Goal: Transaction & Acquisition: Purchase product/service

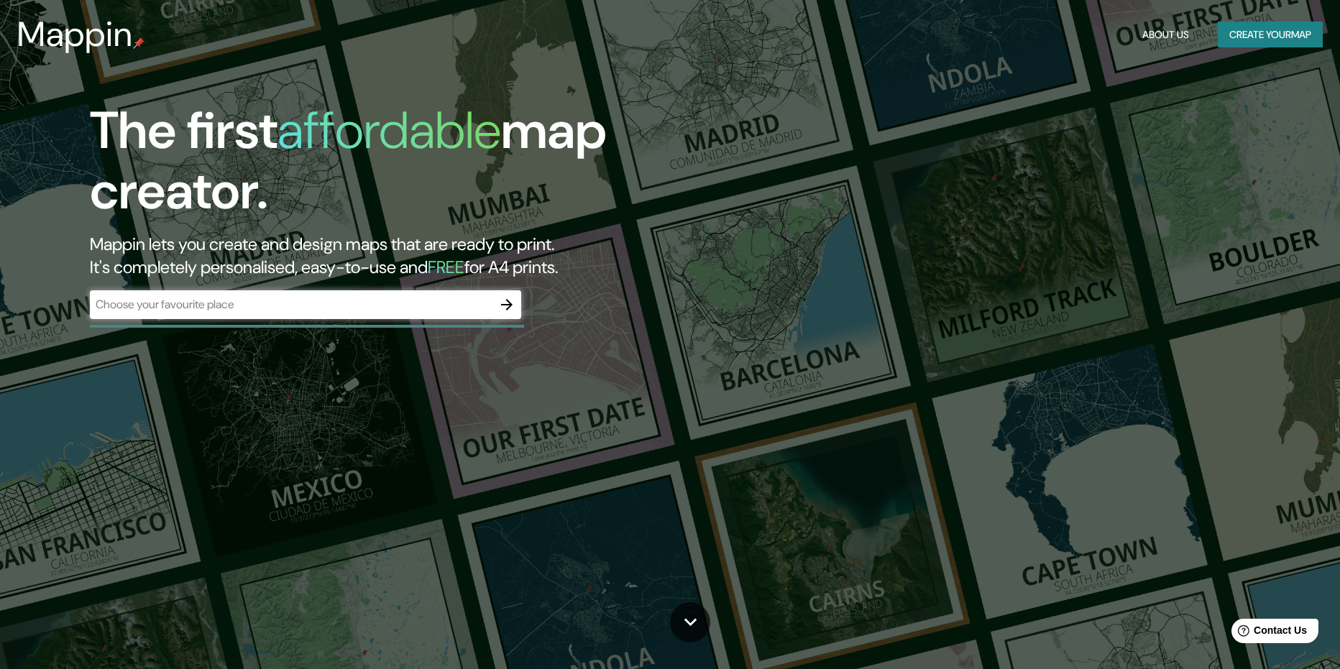
click at [340, 316] on div "​" at bounding box center [305, 304] width 431 height 29
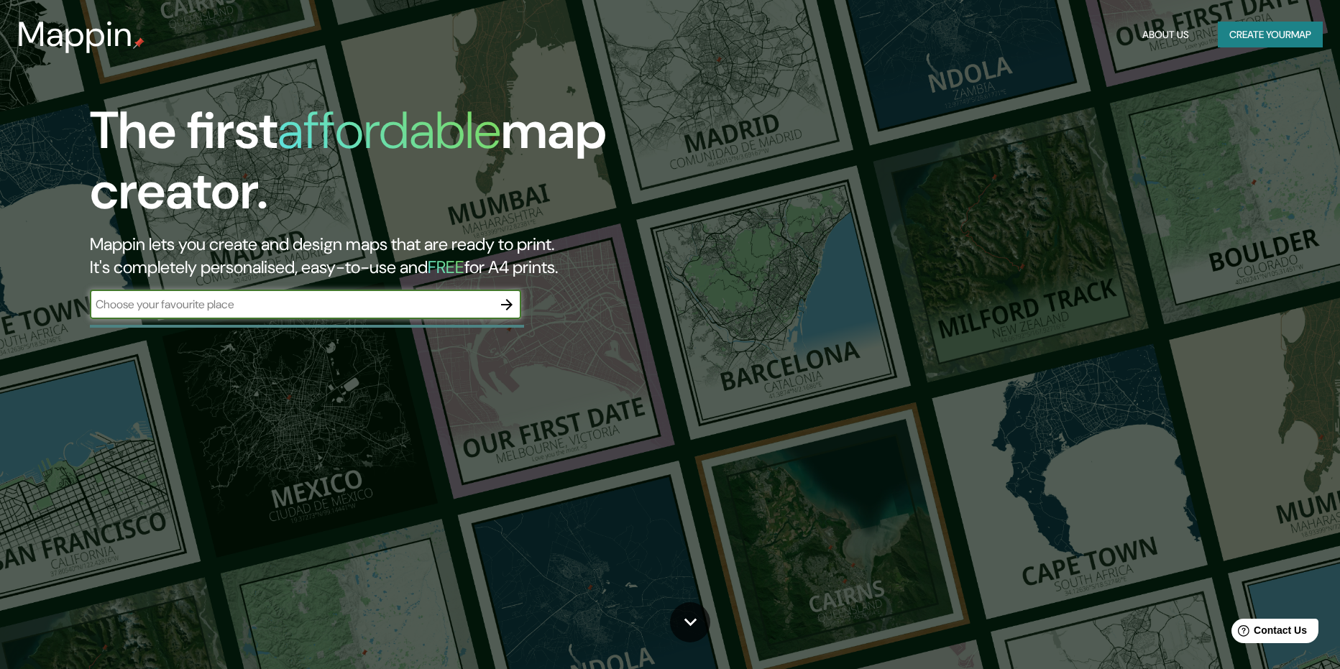
click at [1272, 34] on button "Create your map" at bounding box center [1270, 35] width 105 height 27
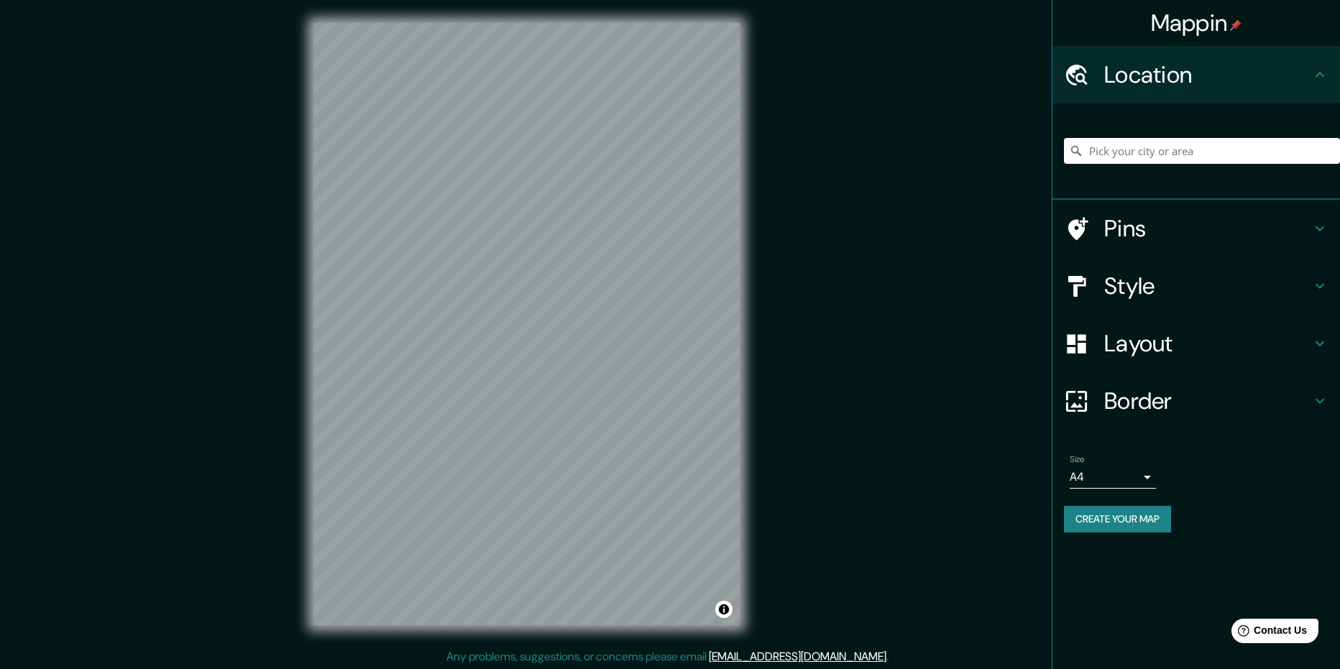
click at [759, 298] on div "© Mapbox © OpenStreetMap Improve this map" at bounding box center [526, 324] width 472 height 649
click at [1161, 155] on input "Pick your city or area" at bounding box center [1202, 151] width 276 height 26
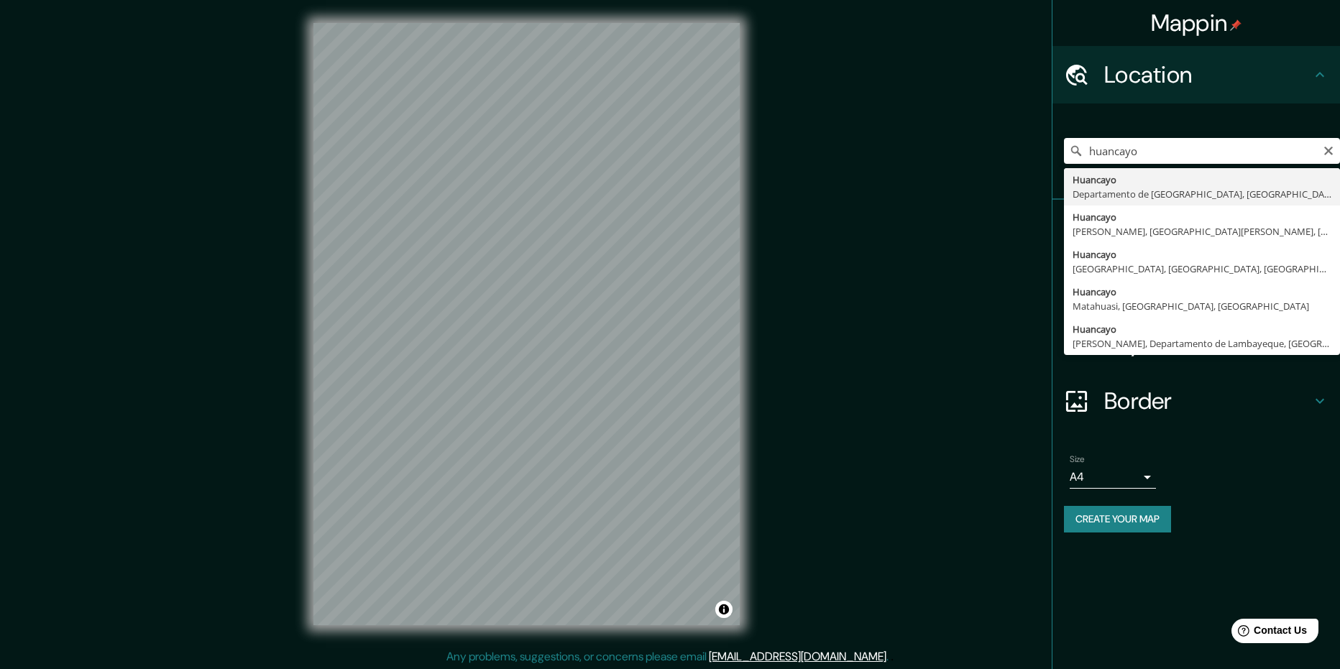
type input "Huancayo, [GEOGRAPHIC_DATA], [GEOGRAPHIC_DATA]"
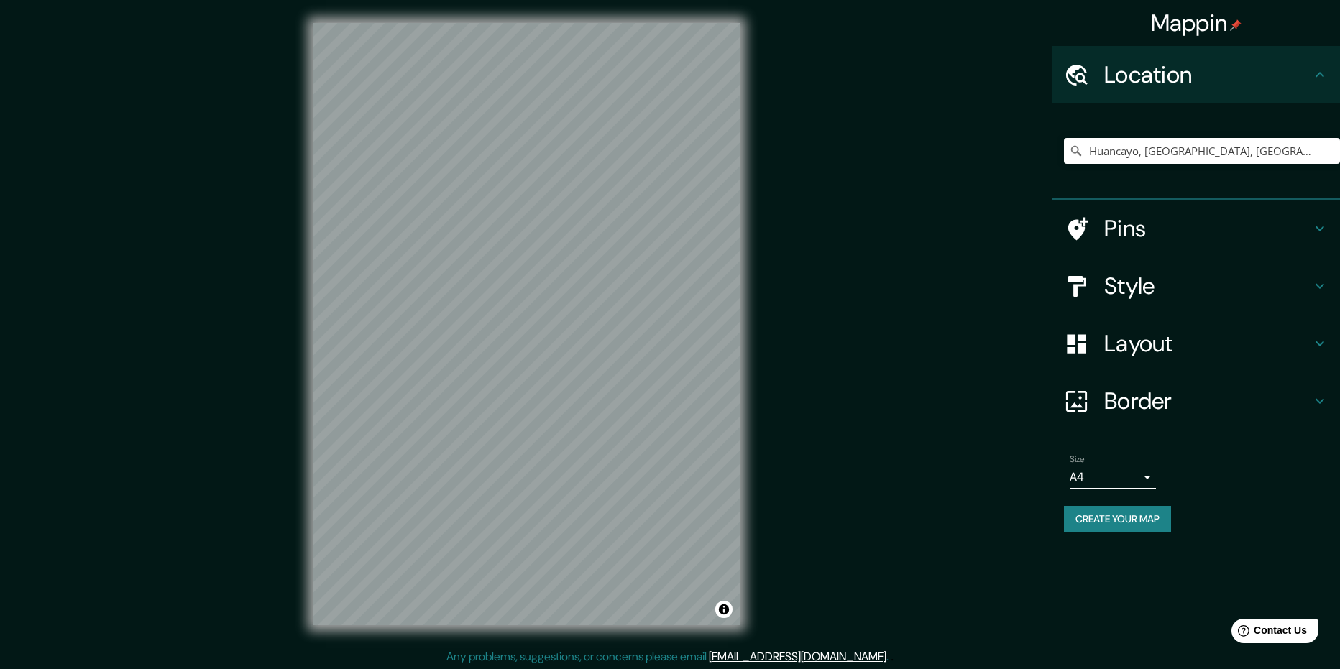
drag, startPoint x: 1126, startPoint y: 596, endPoint x: 1138, endPoint y: 548, distance: 49.7
click at [1125, 596] on div "Mappin Location [GEOGRAPHIC_DATA], [GEOGRAPHIC_DATA], [GEOGRAPHIC_DATA] Pins St…" at bounding box center [1196, 334] width 288 height 669
click at [1339, 278] on div "Style" at bounding box center [1197, 286] width 288 height 58
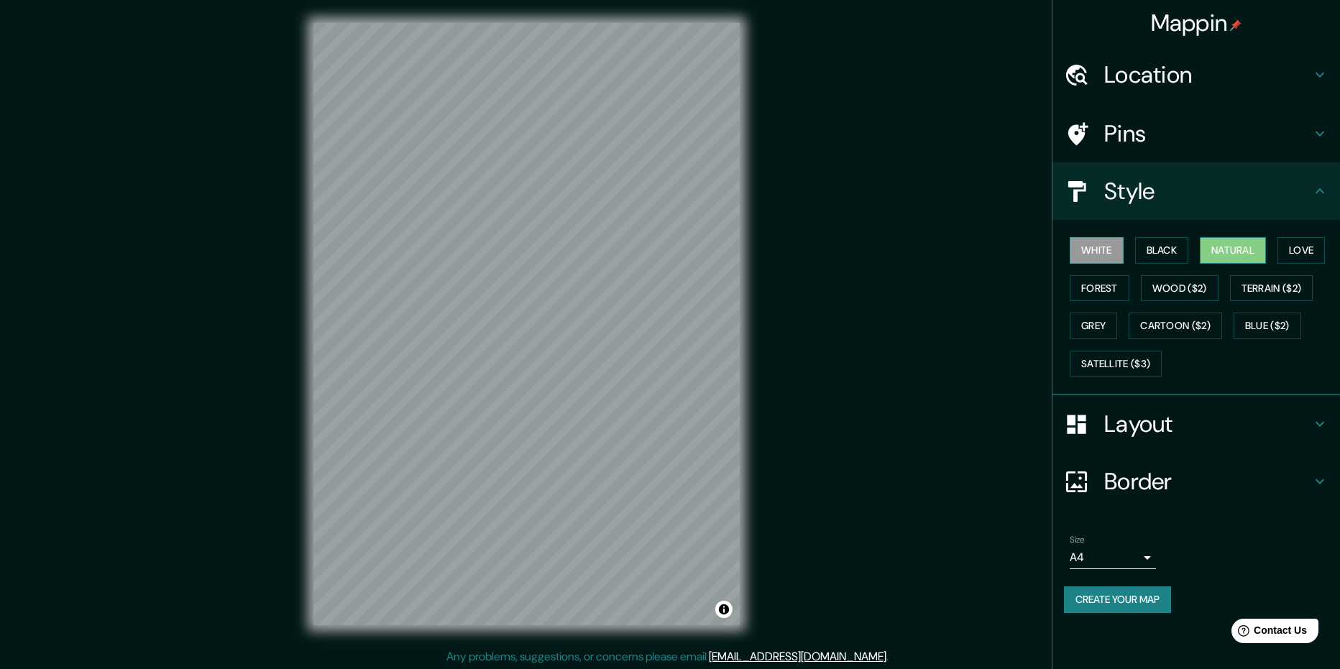
drag, startPoint x: 1254, startPoint y: 233, endPoint x: 1248, endPoint y: 247, distance: 14.8
click at [1254, 234] on div "White Black Natural Love Forest Wood ($2) Terrain ($2) Grey Cartoon ($2) Blue (…" at bounding box center [1202, 307] width 276 height 151
click at [1247, 247] on button "Natural" at bounding box center [1233, 250] width 66 height 27
click at [1174, 242] on button "Black" at bounding box center [1162, 250] width 54 height 27
click at [1098, 284] on button "Forest" at bounding box center [1100, 288] width 60 height 27
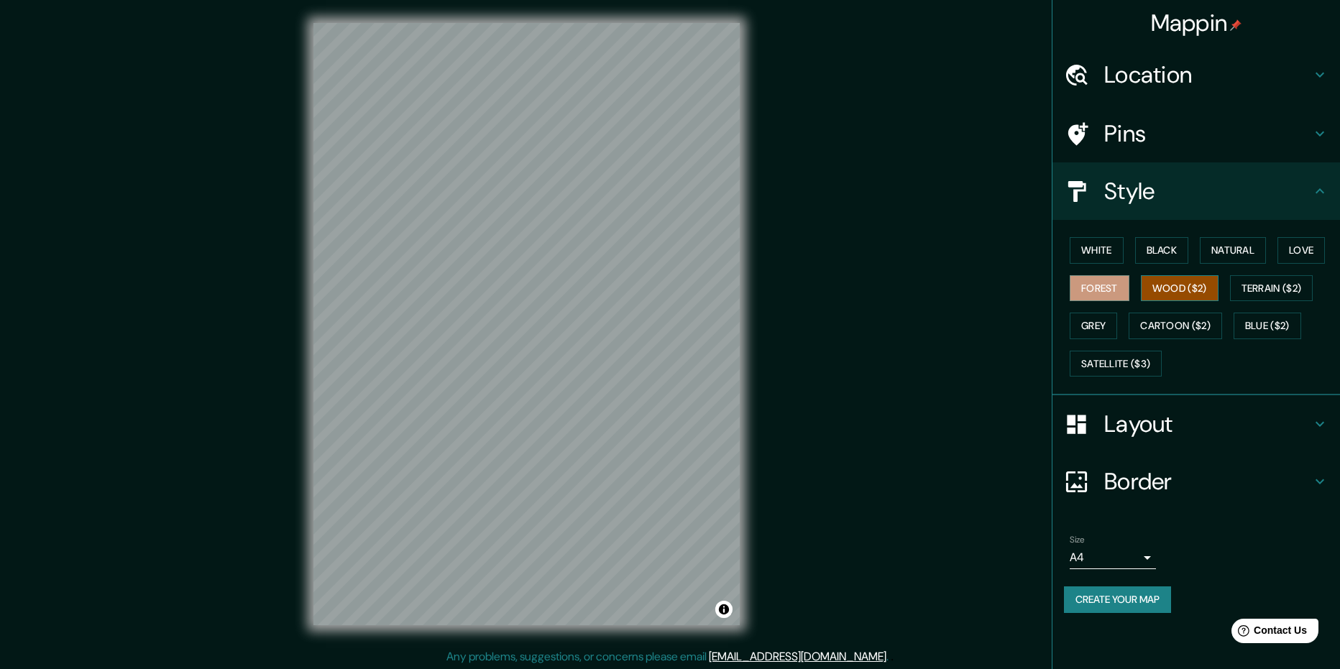
click at [1159, 282] on button "Wood ($2)" at bounding box center [1180, 288] width 78 height 27
click at [1090, 323] on button "Grey" at bounding box center [1093, 326] width 47 height 27
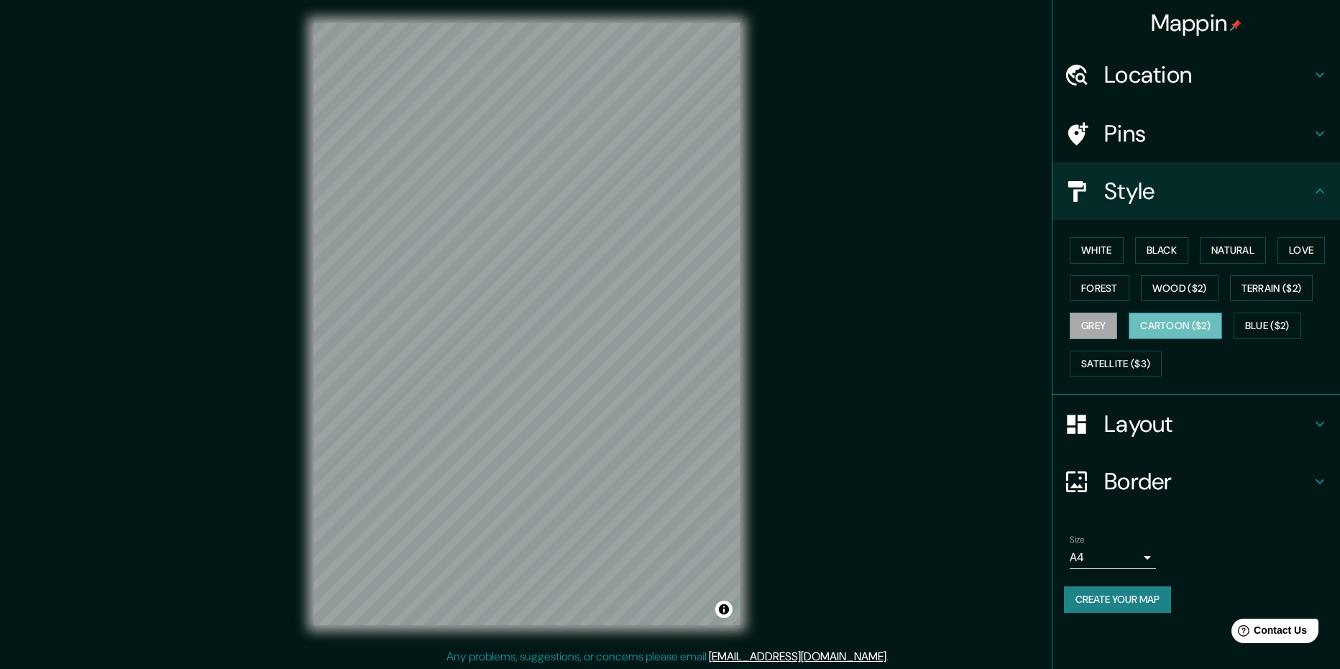
click at [1186, 330] on button "Cartoon ($2)" at bounding box center [1175, 326] width 93 height 27
click at [1132, 362] on button "Satellite ($3)" at bounding box center [1116, 364] width 92 height 27
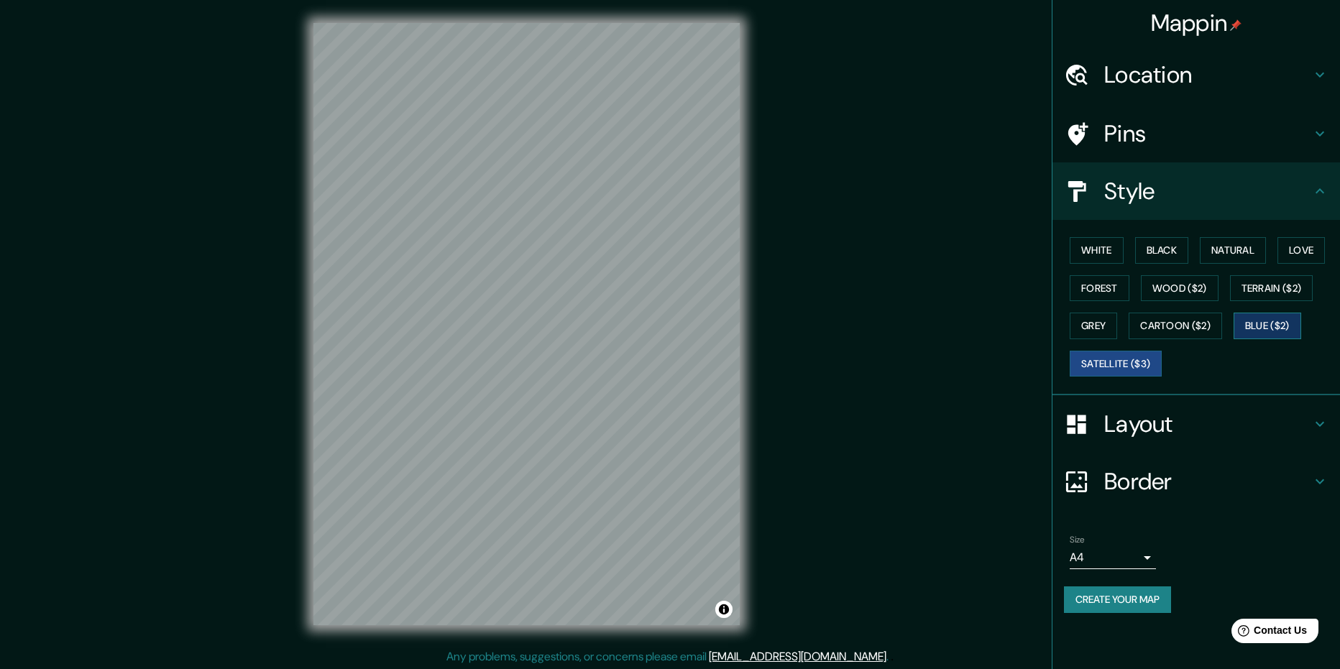
click at [1277, 332] on button "Blue ($2)" at bounding box center [1268, 326] width 68 height 27
click at [1100, 252] on button "White" at bounding box center [1097, 250] width 54 height 27
click at [1170, 252] on button "Black" at bounding box center [1162, 250] width 54 height 27
click at [1315, 241] on button "Love" at bounding box center [1301, 250] width 47 height 27
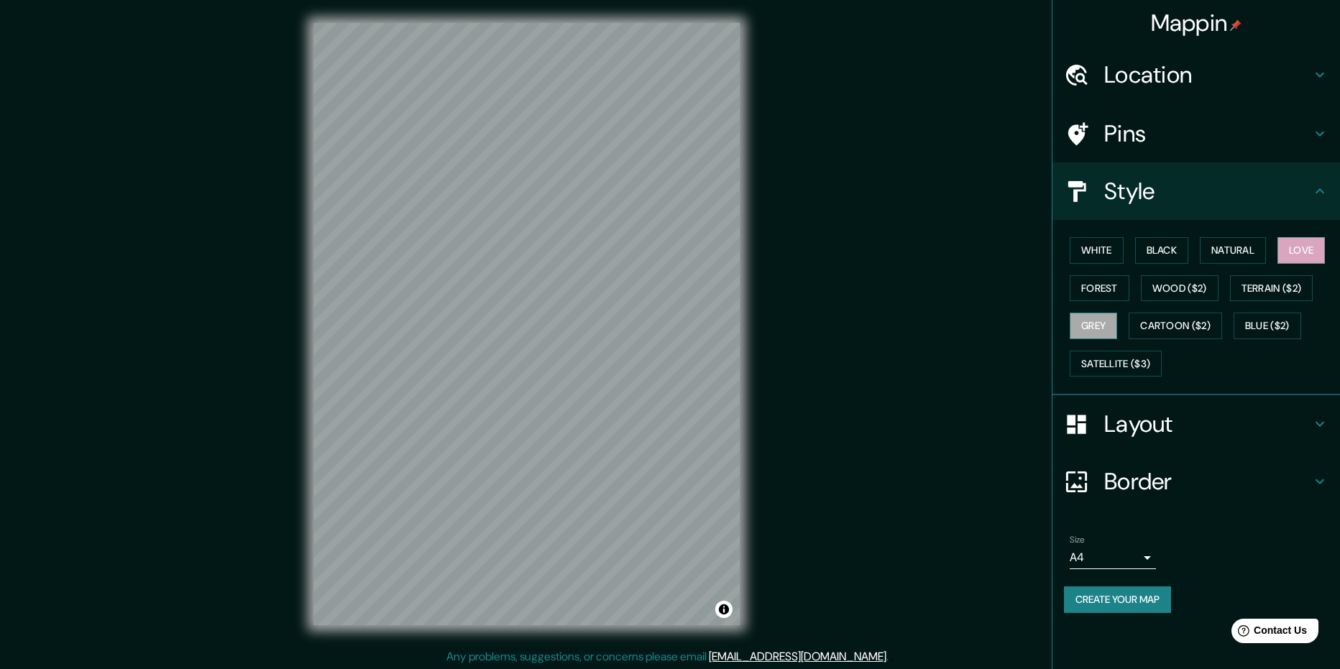
click at [1107, 330] on button "Grey" at bounding box center [1093, 326] width 47 height 27
click at [1165, 322] on button "Cartoon ($2)" at bounding box center [1175, 326] width 93 height 27
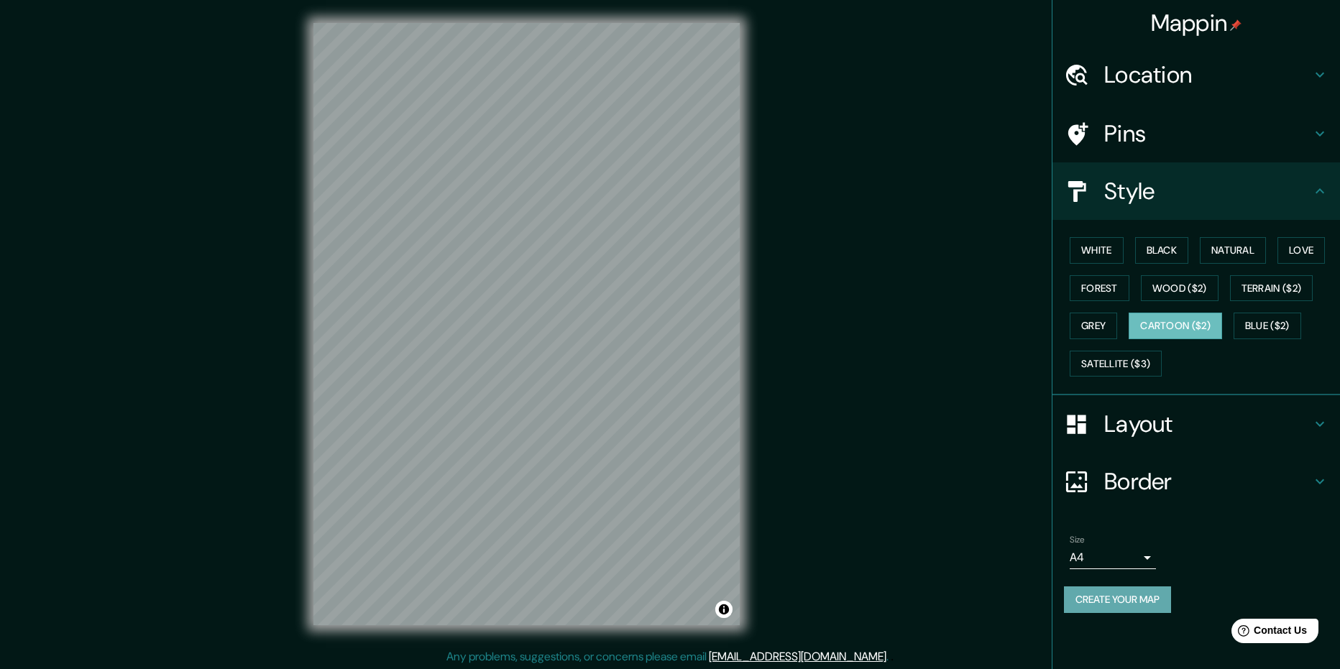
click at [1127, 603] on button "Create your map" at bounding box center [1117, 600] width 107 height 27
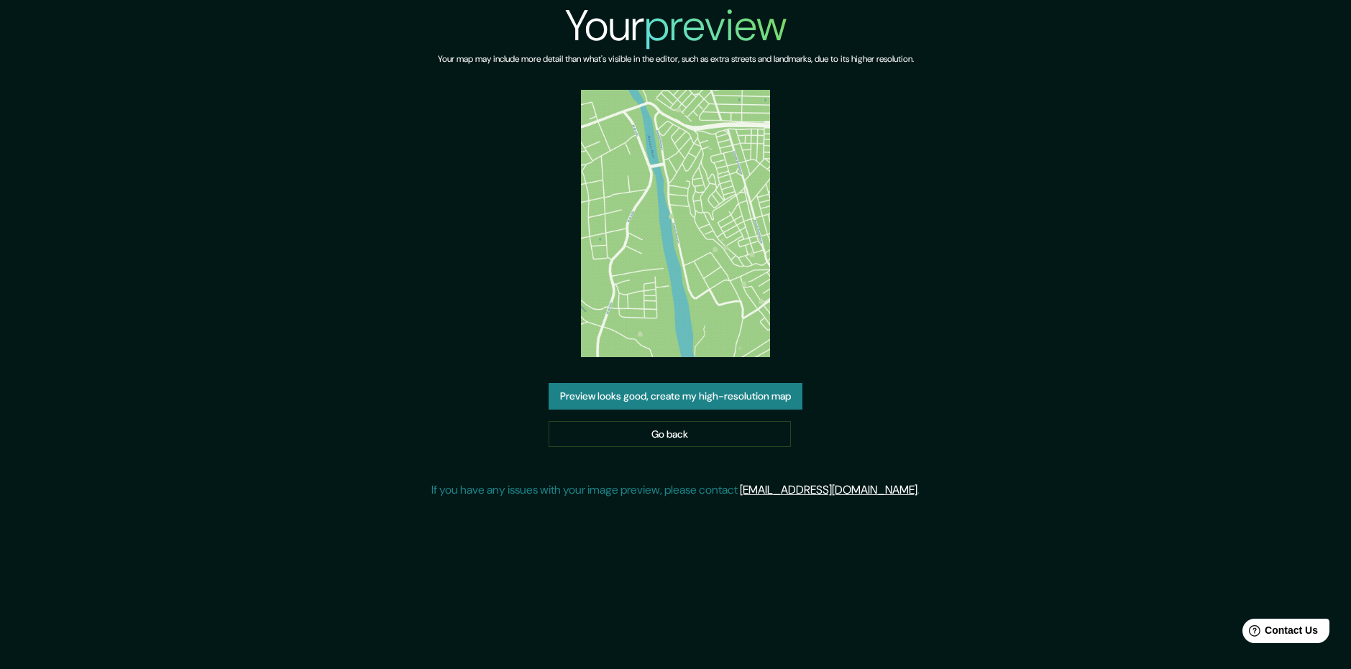
click at [685, 398] on button "Preview looks good, create my high-resolution map" at bounding box center [676, 396] width 254 height 27
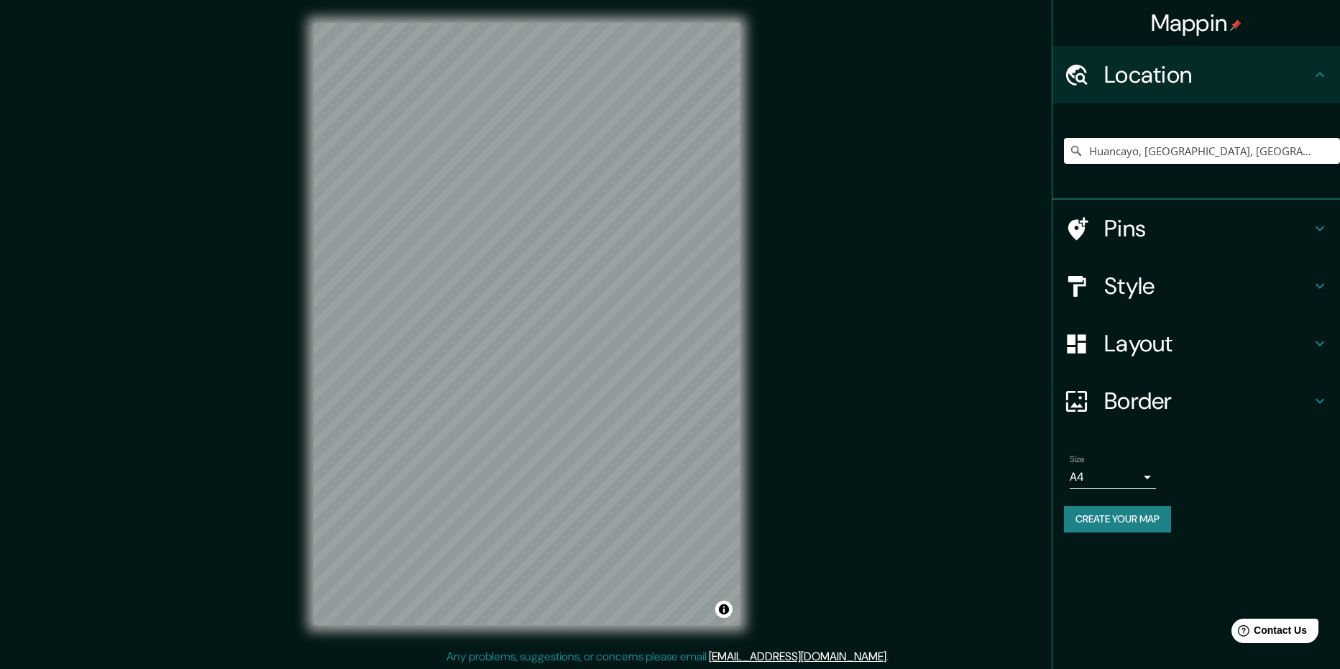
click at [1152, 171] on div "Huancayo, [GEOGRAPHIC_DATA], [GEOGRAPHIC_DATA]" at bounding box center [1202, 151] width 276 height 72
click at [1148, 152] on input "Huancayo, [GEOGRAPHIC_DATA], [GEOGRAPHIC_DATA]" at bounding box center [1202, 151] width 276 height 26
click at [1305, 154] on input "Huancayo, [GEOGRAPHIC_DATA], [GEOGRAPHIC_DATA]" at bounding box center [1202, 151] width 276 height 26
click at [1191, 158] on input "Huancayo, [GEOGRAPHIC_DATA], [GEOGRAPHIC_DATA]" at bounding box center [1202, 151] width 276 height 26
click at [771, 334] on div "Mappin Location Huancayo, Departamento de Junín, Perú Pins Style Layout Border …" at bounding box center [670, 336] width 1340 height 672
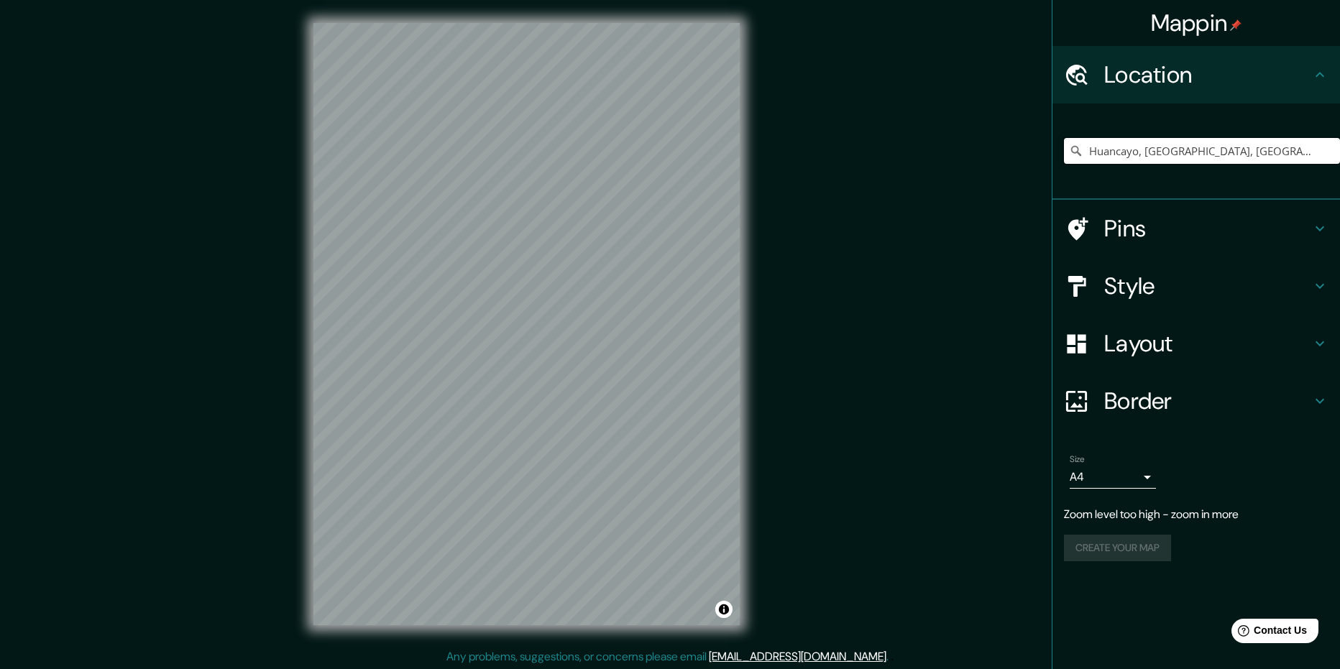
click at [1158, 160] on input "Huancayo, [GEOGRAPHIC_DATA], [GEOGRAPHIC_DATA]" at bounding box center [1202, 151] width 276 height 26
drag, startPoint x: 1093, startPoint y: 152, endPoint x: 1299, endPoint y: 145, distance: 205.8
click at [1299, 146] on input "Huancayo, [GEOGRAPHIC_DATA], [GEOGRAPHIC_DATA]" at bounding box center [1202, 151] width 276 height 26
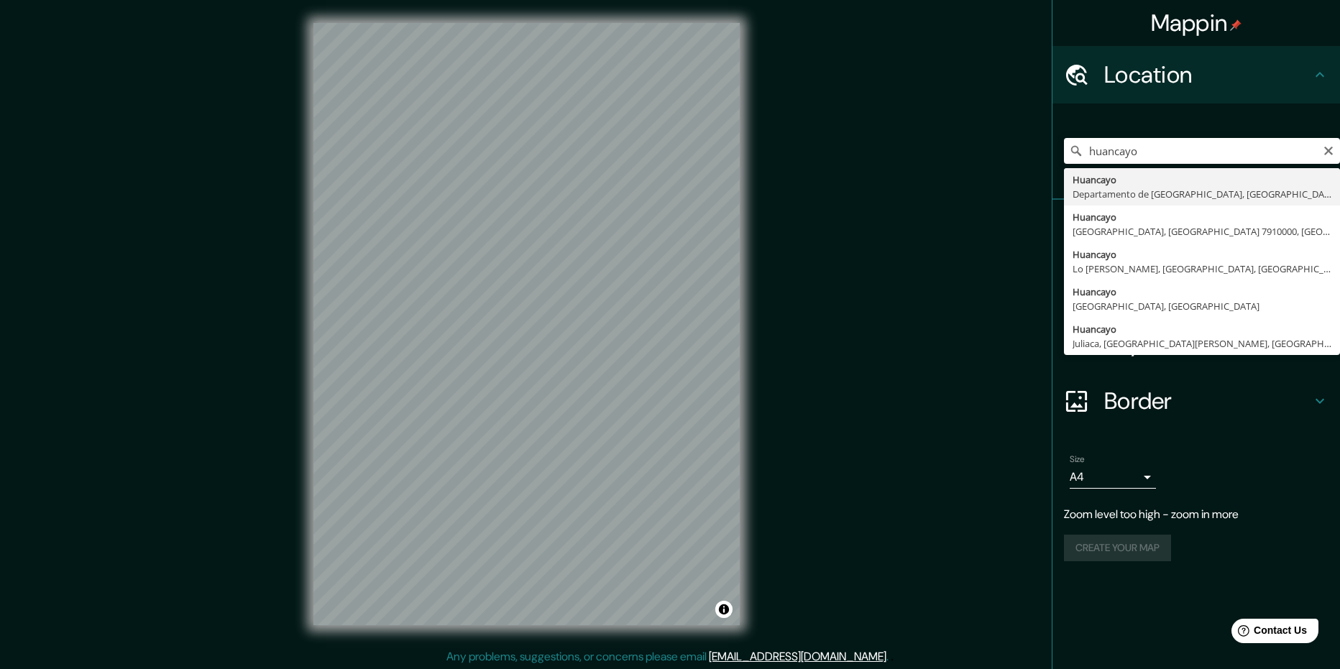
type input "Huancayo, [GEOGRAPHIC_DATA], [GEOGRAPHIC_DATA]"
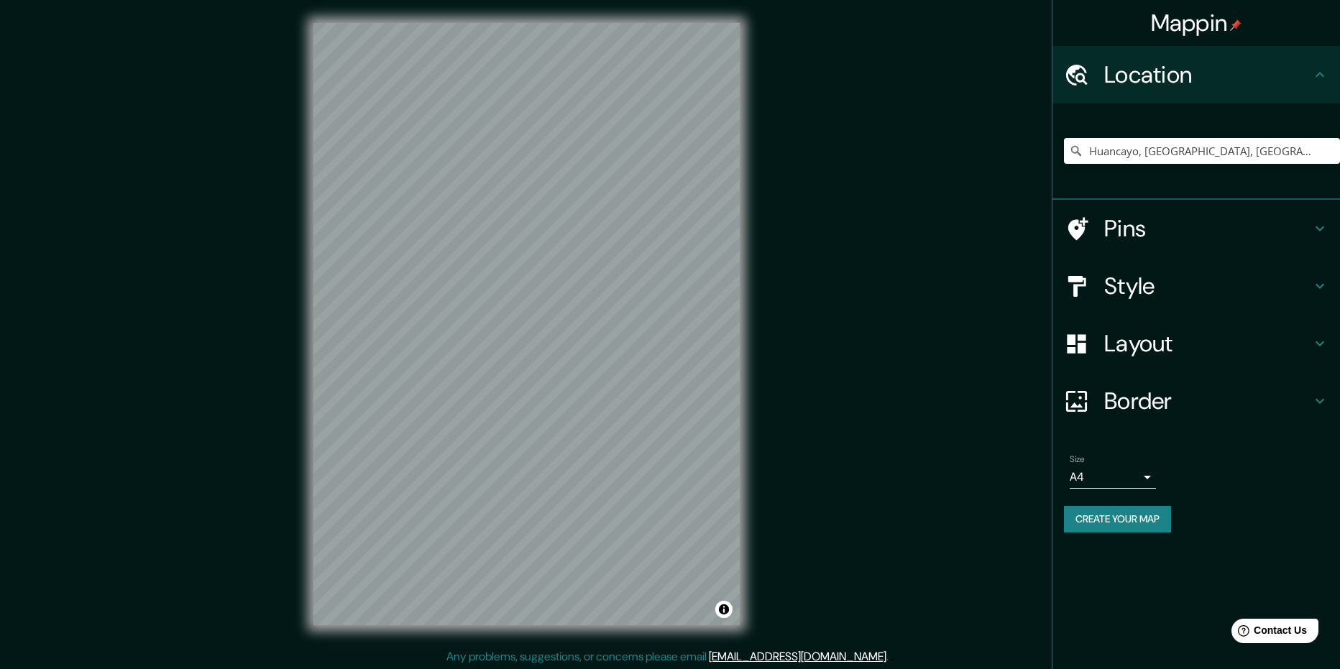
click at [1149, 334] on h4 "Layout" at bounding box center [1207, 343] width 207 height 29
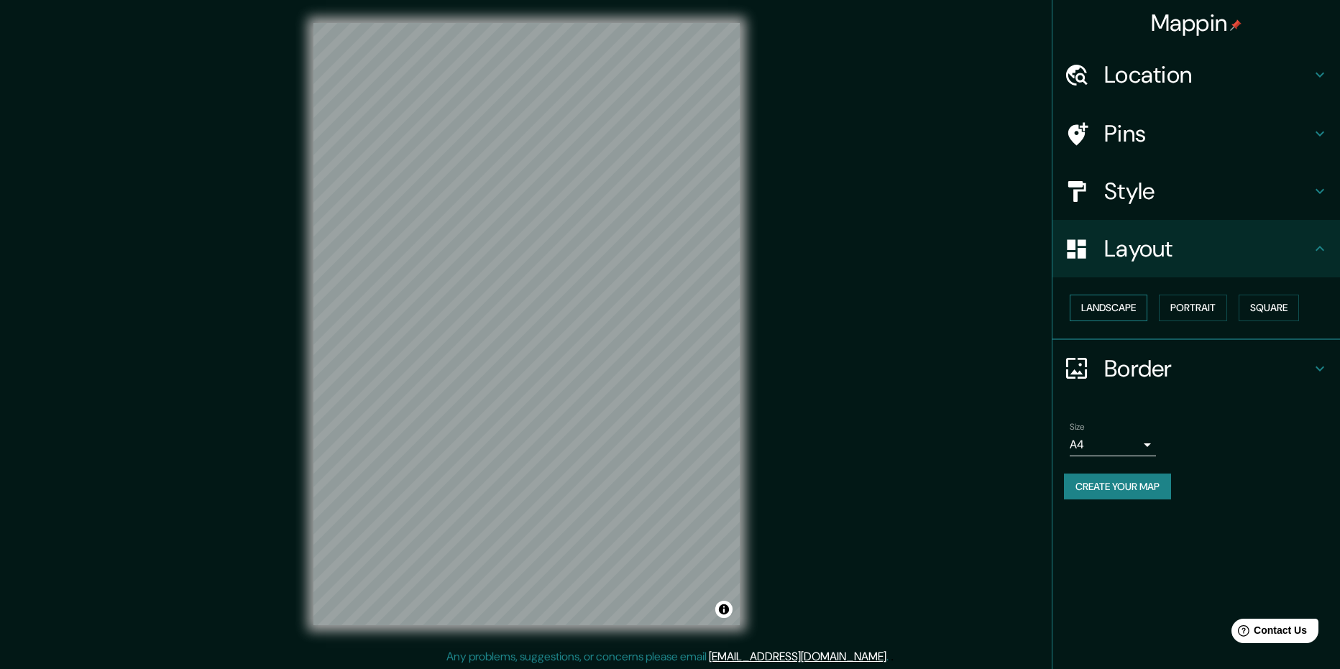
click at [1130, 311] on button "Landscape" at bounding box center [1109, 308] width 78 height 27
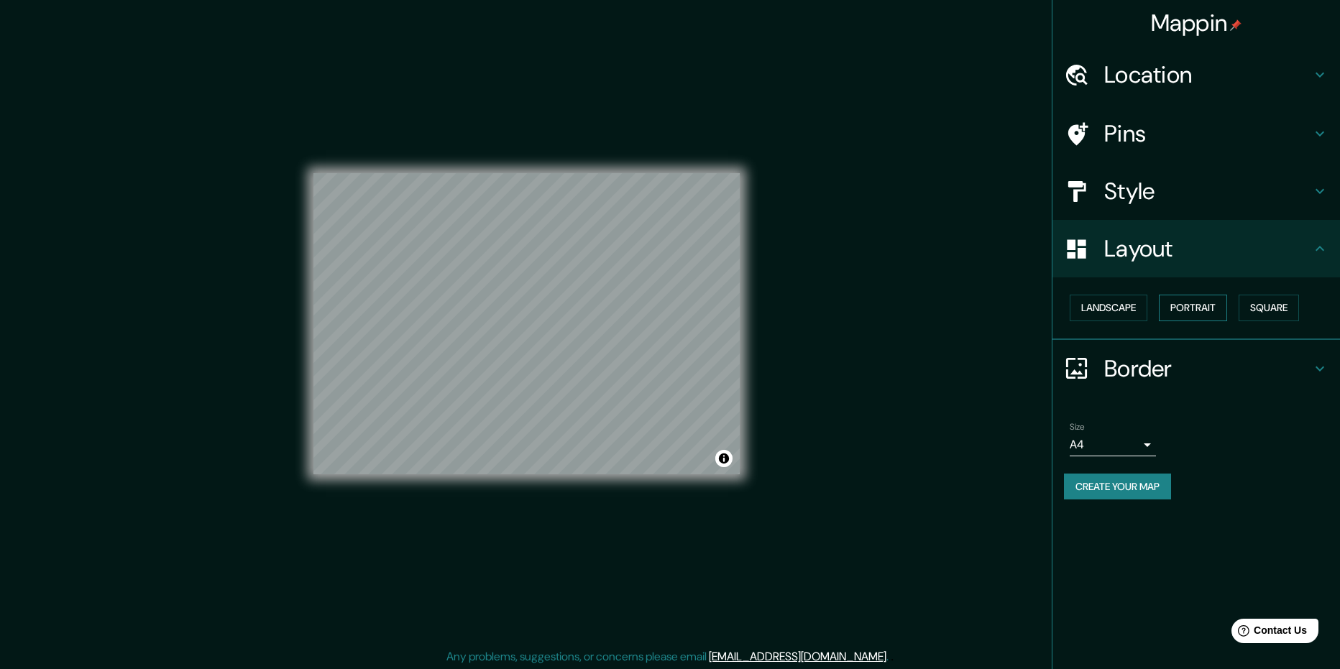
click at [1195, 306] on button "Portrait" at bounding box center [1193, 308] width 68 height 27
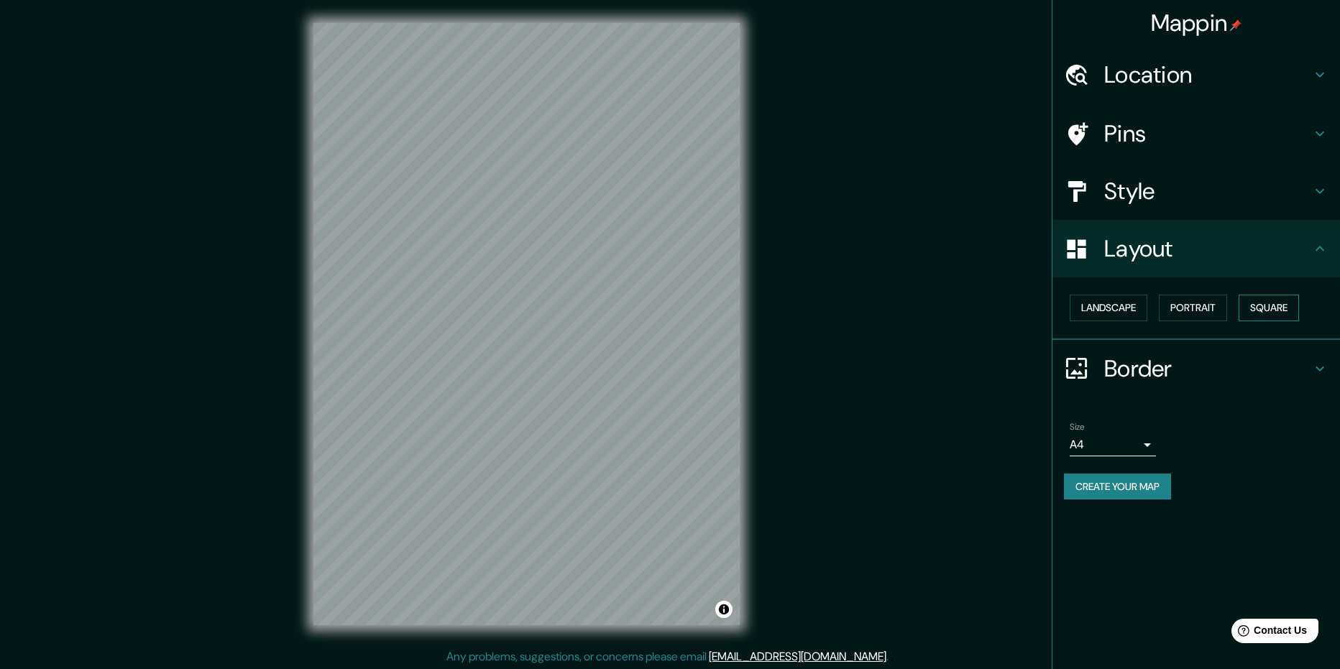
click at [1256, 302] on button "Square" at bounding box center [1269, 308] width 60 height 27
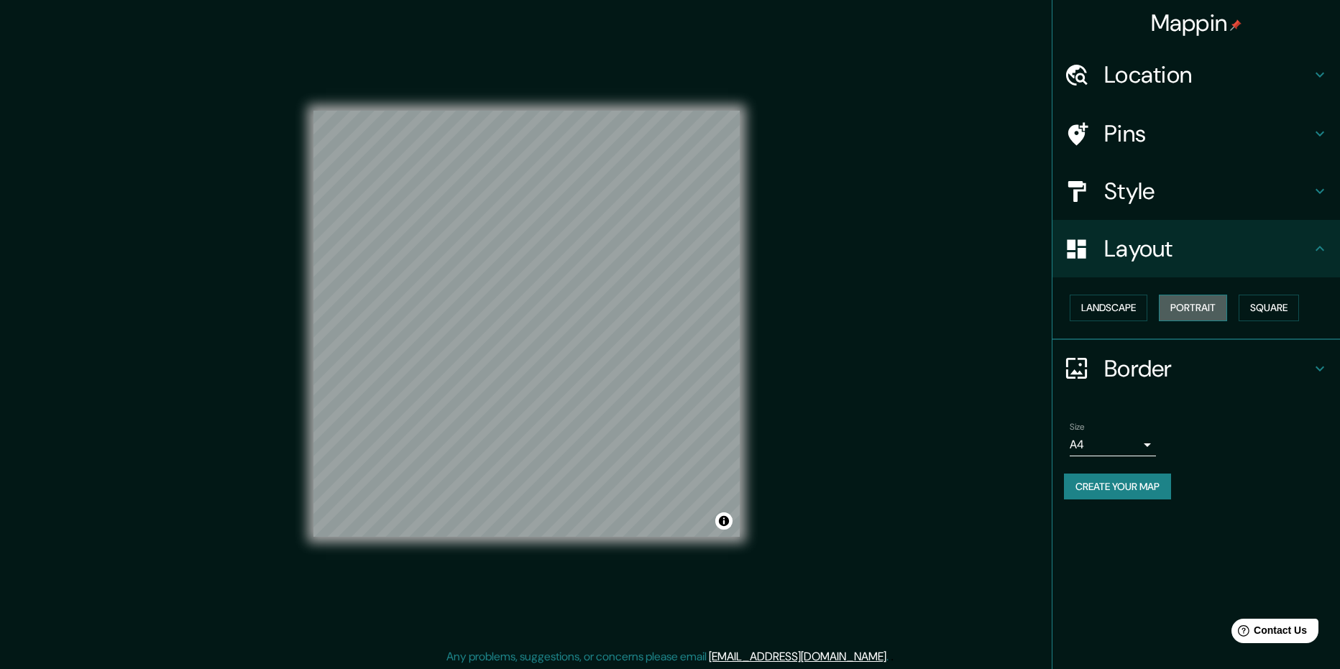
click at [1178, 308] on button "Portrait" at bounding box center [1193, 308] width 68 height 27
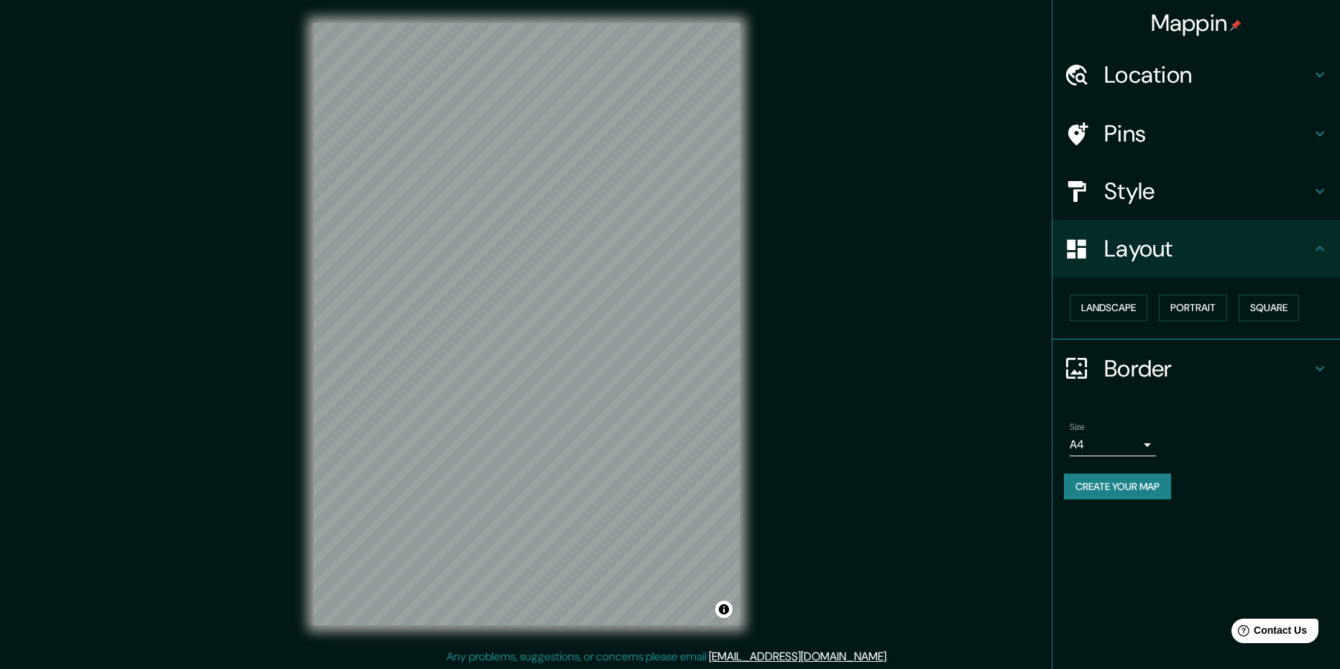
drag, startPoint x: 1281, startPoint y: 241, endPoint x: 1268, endPoint y: 271, distance: 33.1
click at [1282, 241] on h4 "Layout" at bounding box center [1207, 248] width 207 height 29
click at [1191, 360] on h4 "Border" at bounding box center [1207, 368] width 207 height 29
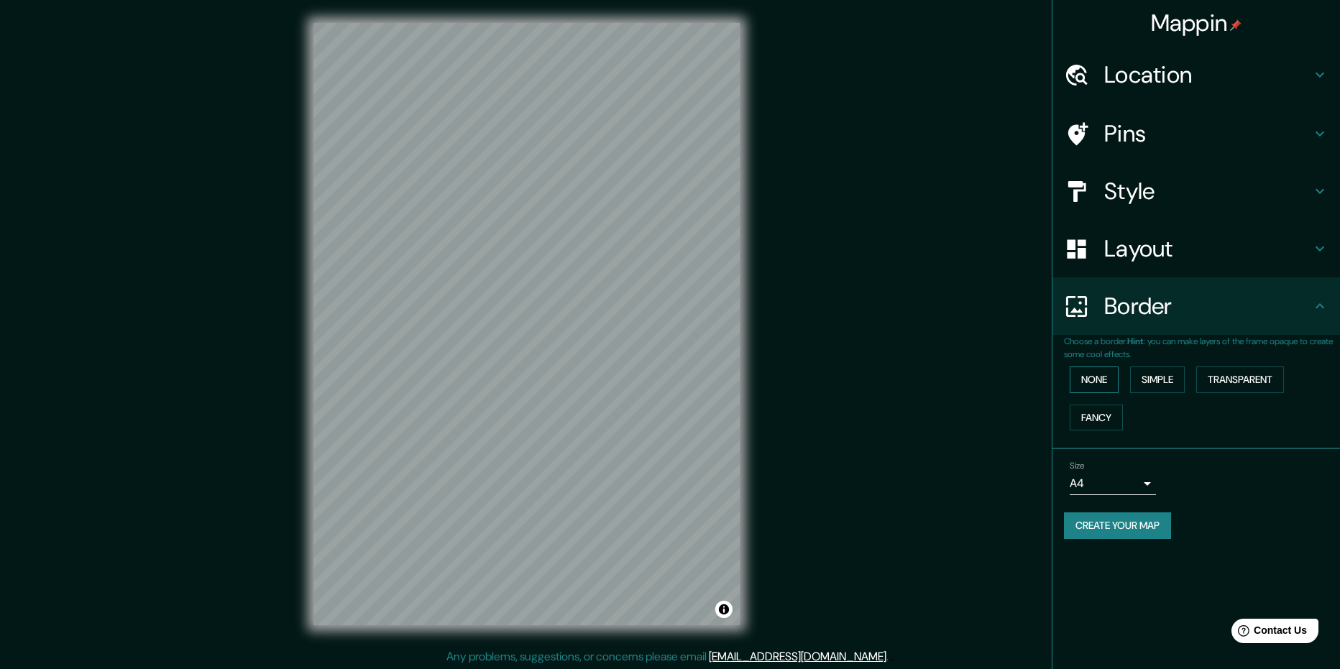
click at [1099, 380] on button "None" at bounding box center [1094, 380] width 49 height 27
click at [1155, 380] on button "Simple" at bounding box center [1157, 380] width 55 height 27
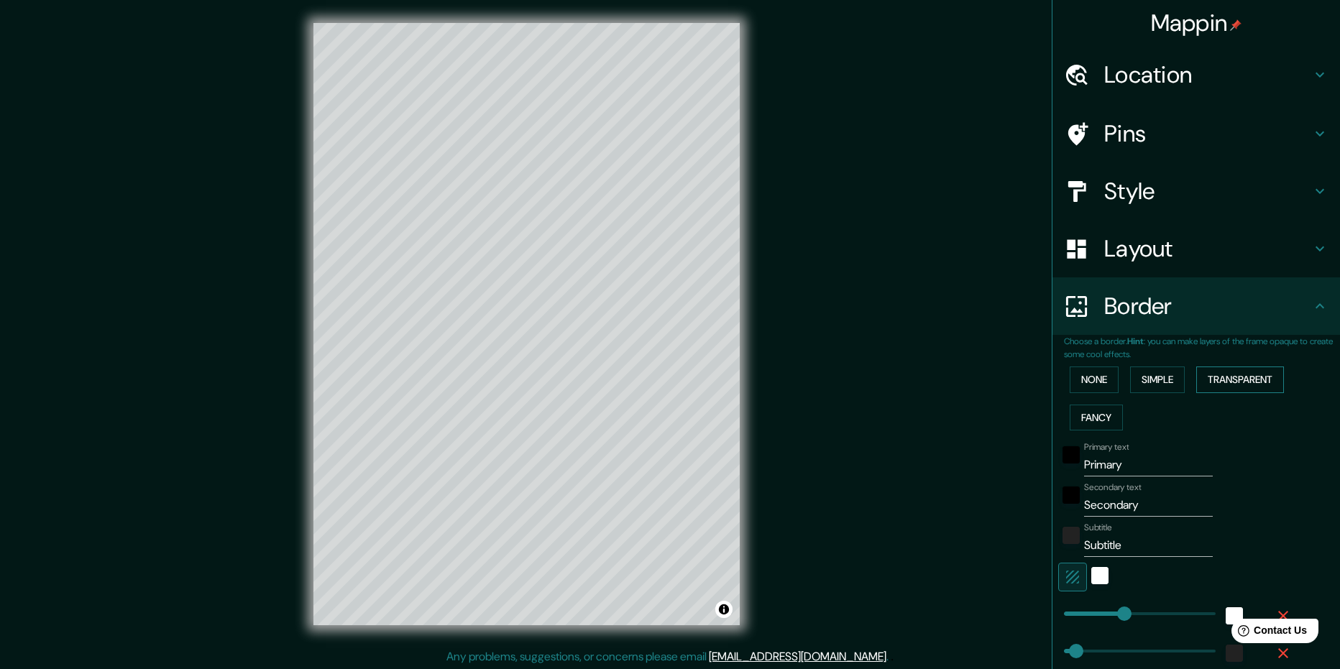
click at [1227, 381] on button "Transparent" at bounding box center [1240, 380] width 88 height 27
click at [1099, 383] on button "None" at bounding box center [1094, 380] width 49 height 27
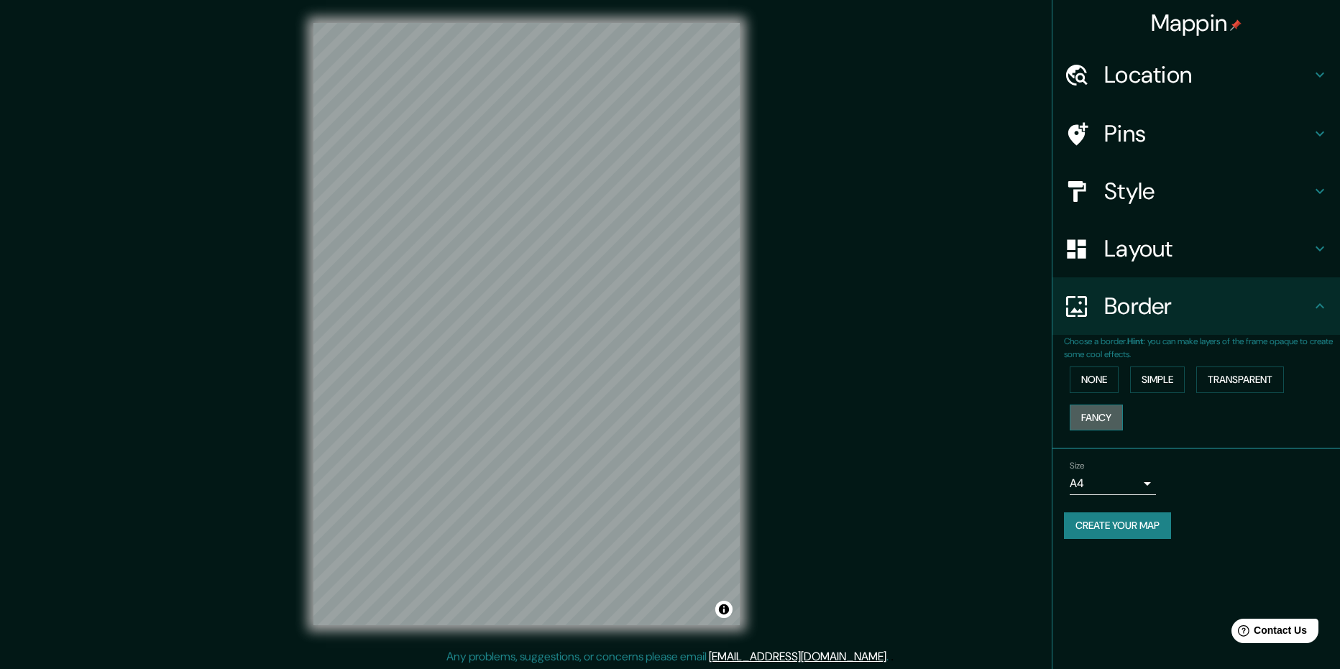
click at [1100, 420] on button "Fancy" at bounding box center [1096, 418] width 53 height 27
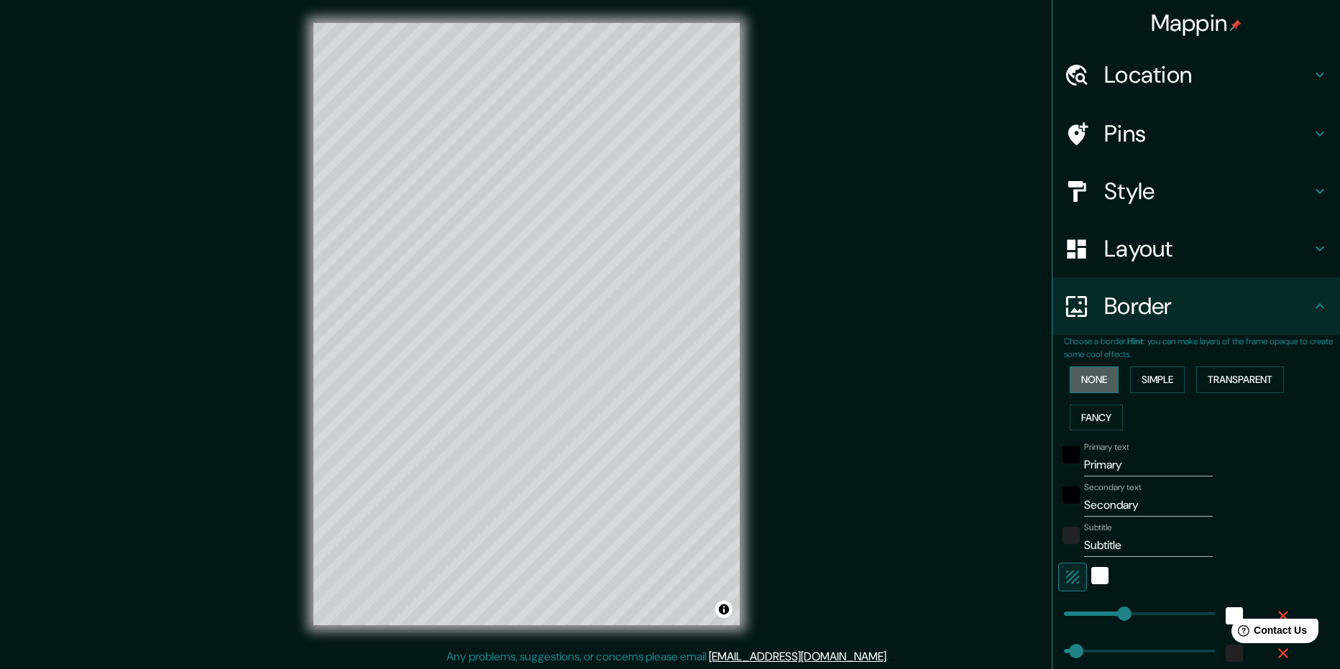
click at [1092, 383] on button "None" at bounding box center [1094, 380] width 49 height 27
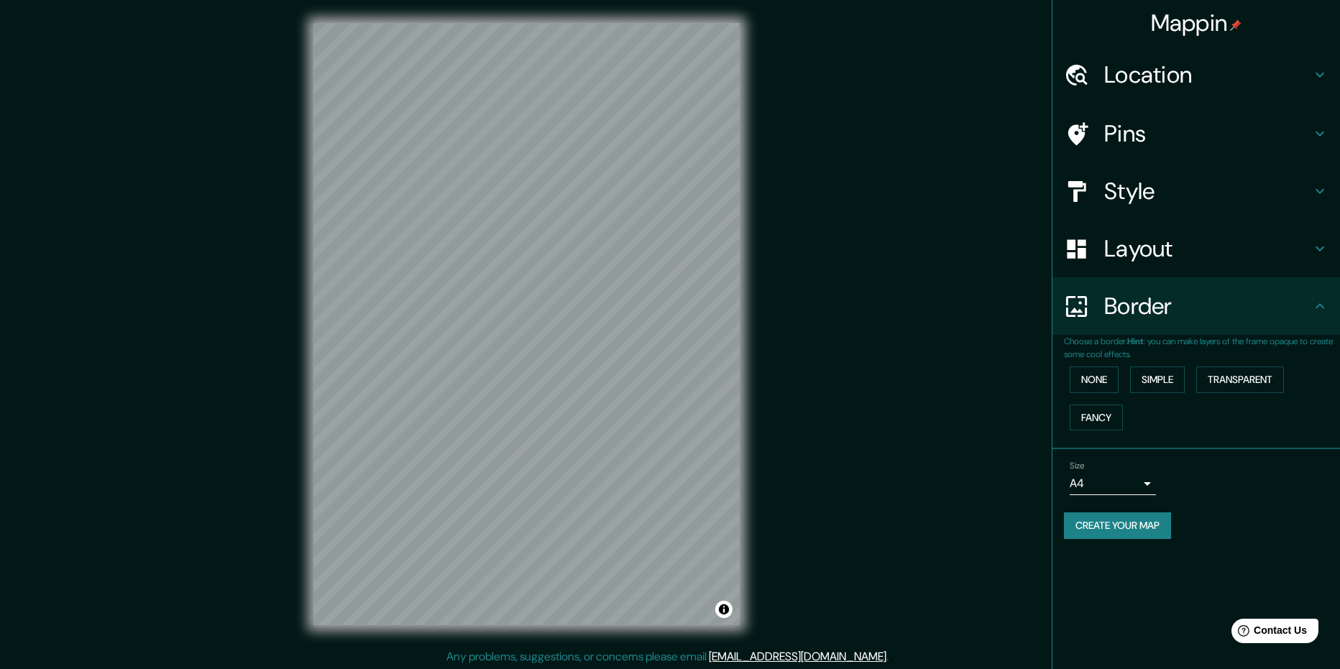
click at [1168, 141] on h4 "Pins" at bounding box center [1207, 133] width 207 height 29
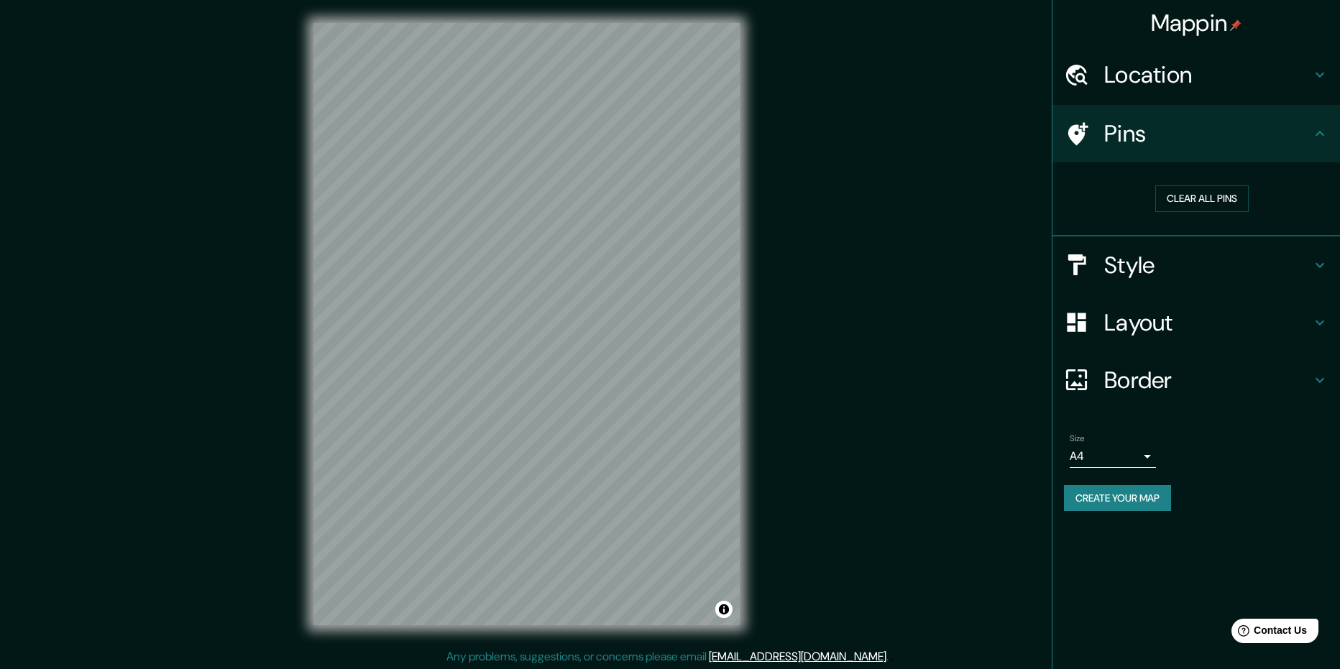
click at [1207, 75] on h4 "Location" at bounding box center [1207, 74] width 207 height 29
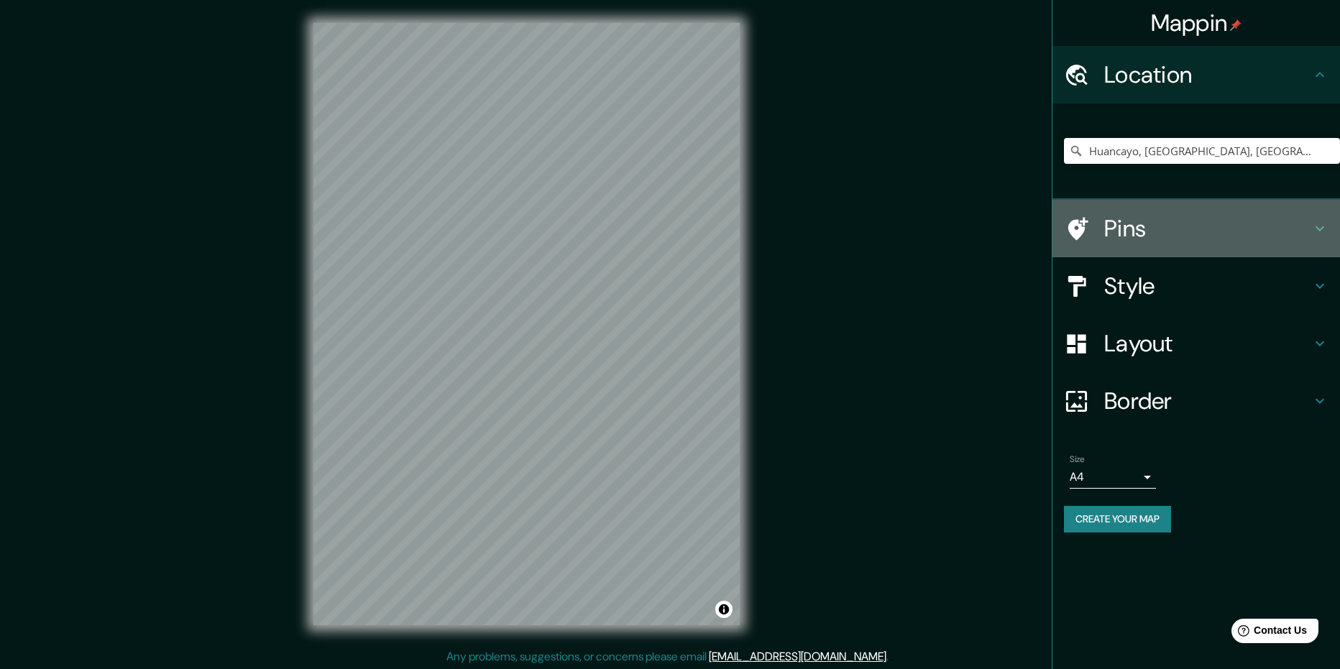
click at [1189, 226] on h4 "Pins" at bounding box center [1207, 228] width 207 height 29
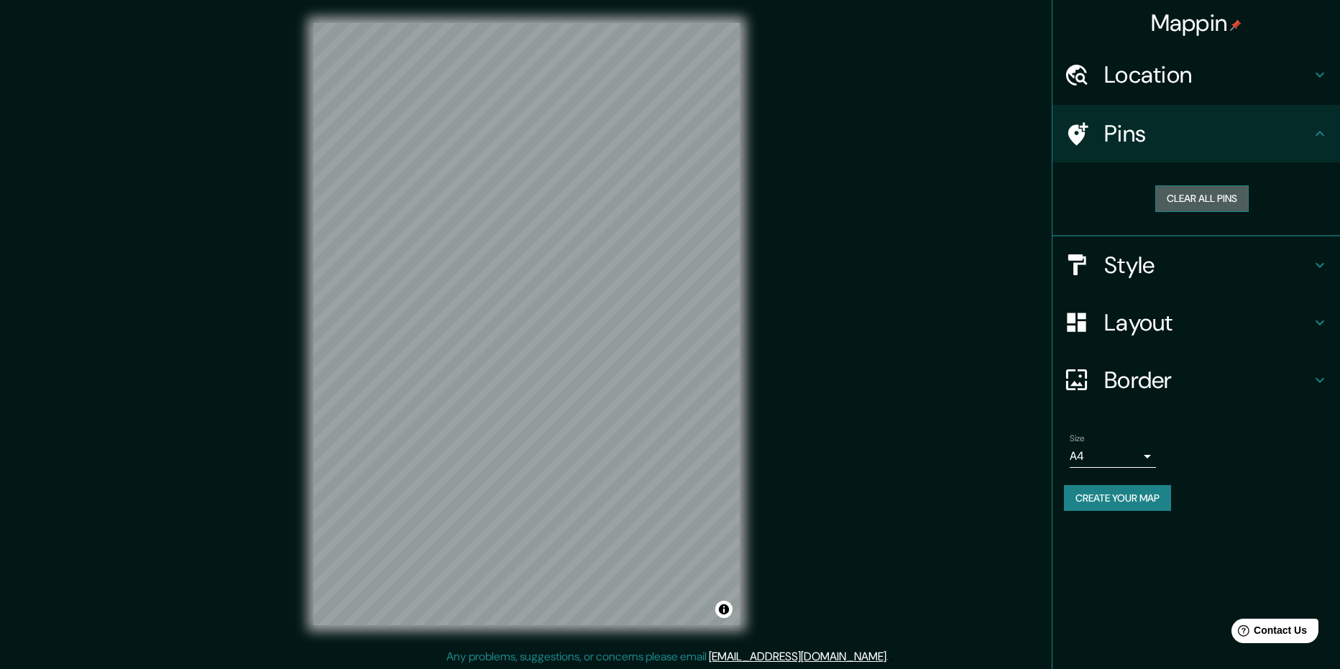
click at [1211, 197] on button "Clear all pins" at bounding box center [1201, 199] width 93 height 27
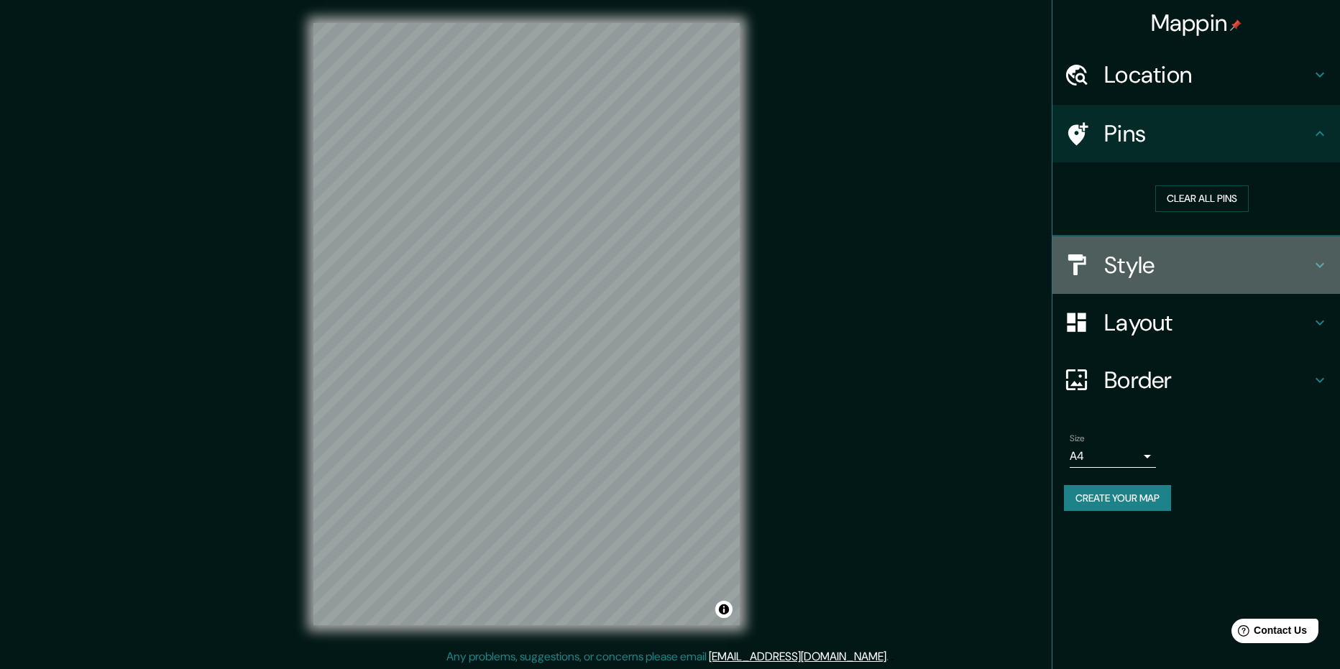
click at [1153, 261] on h4 "Style" at bounding box center [1207, 265] width 207 height 29
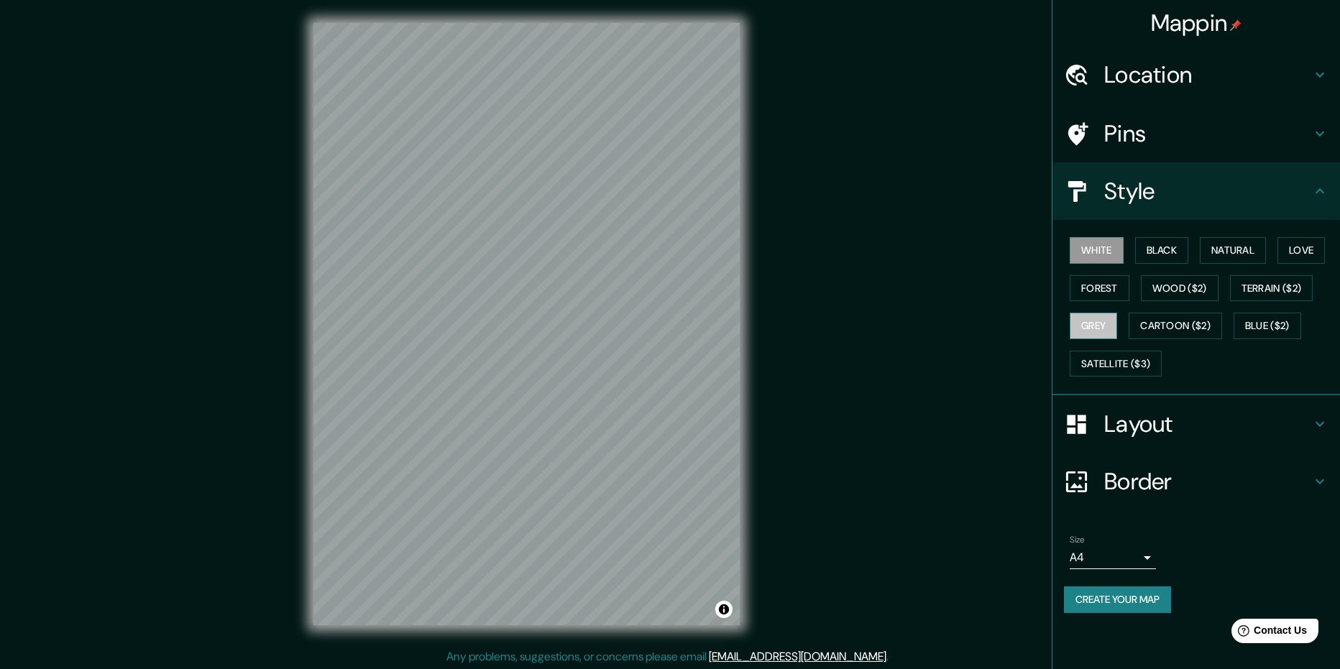
click at [1096, 328] on button "Grey" at bounding box center [1093, 326] width 47 height 27
click at [1102, 285] on button "Forest" at bounding box center [1100, 288] width 60 height 27
click at [1114, 356] on button "Satellite ($3)" at bounding box center [1116, 364] width 92 height 27
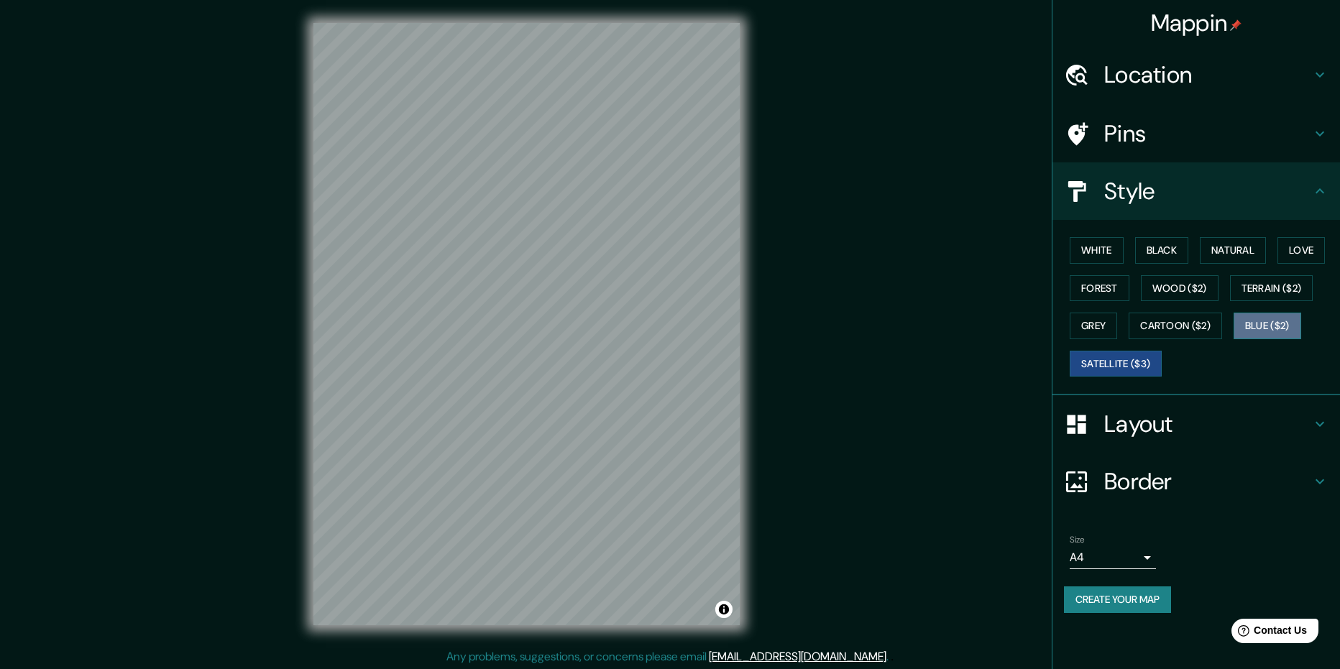
click at [1254, 334] on button "Blue ($2)" at bounding box center [1268, 326] width 68 height 27
click at [1162, 337] on button "Cartoon ($2)" at bounding box center [1175, 326] width 93 height 27
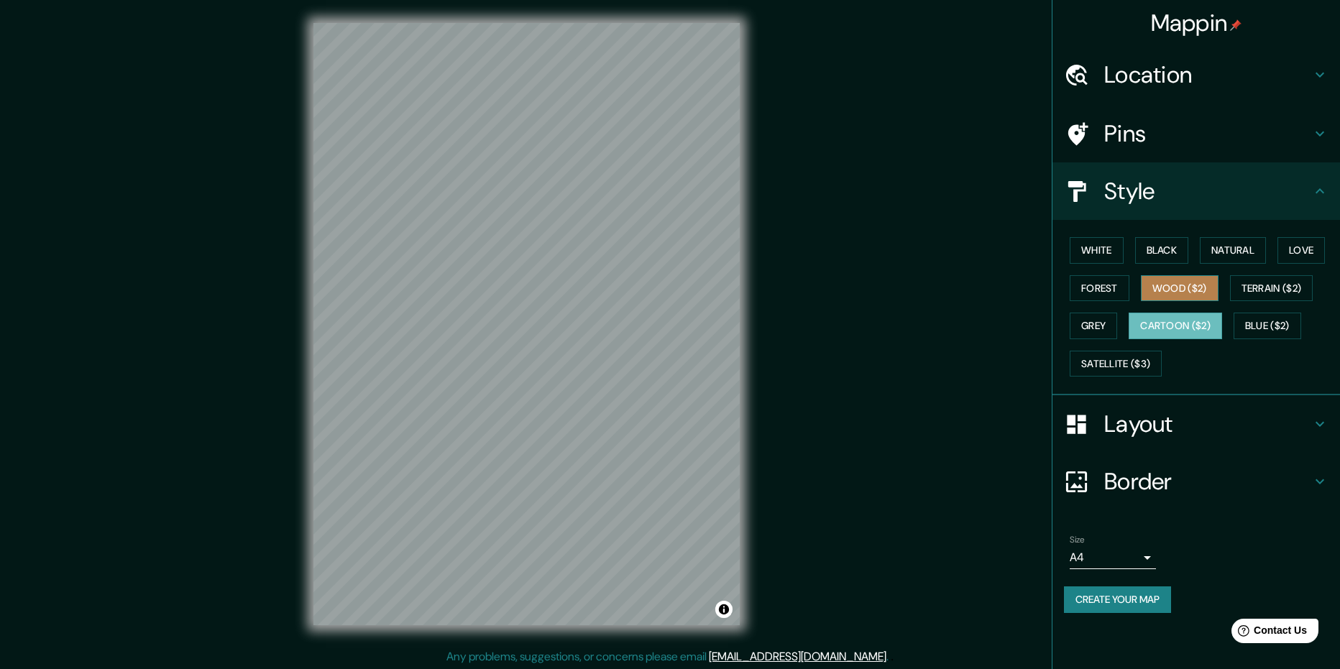
click at [1179, 290] on button "Wood ($2)" at bounding box center [1180, 288] width 78 height 27
drag, startPoint x: 1248, startPoint y: 273, endPoint x: 1261, endPoint y: 259, distance: 18.8
click at [1250, 273] on div "White Black Natural Love Forest Wood ($2) Terrain ($2) Grey Cartoon ($2) Blue (…" at bounding box center [1202, 307] width 276 height 151
click at [1263, 254] on button "Natural" at bounding box center [1233, 250] width 66 height 27
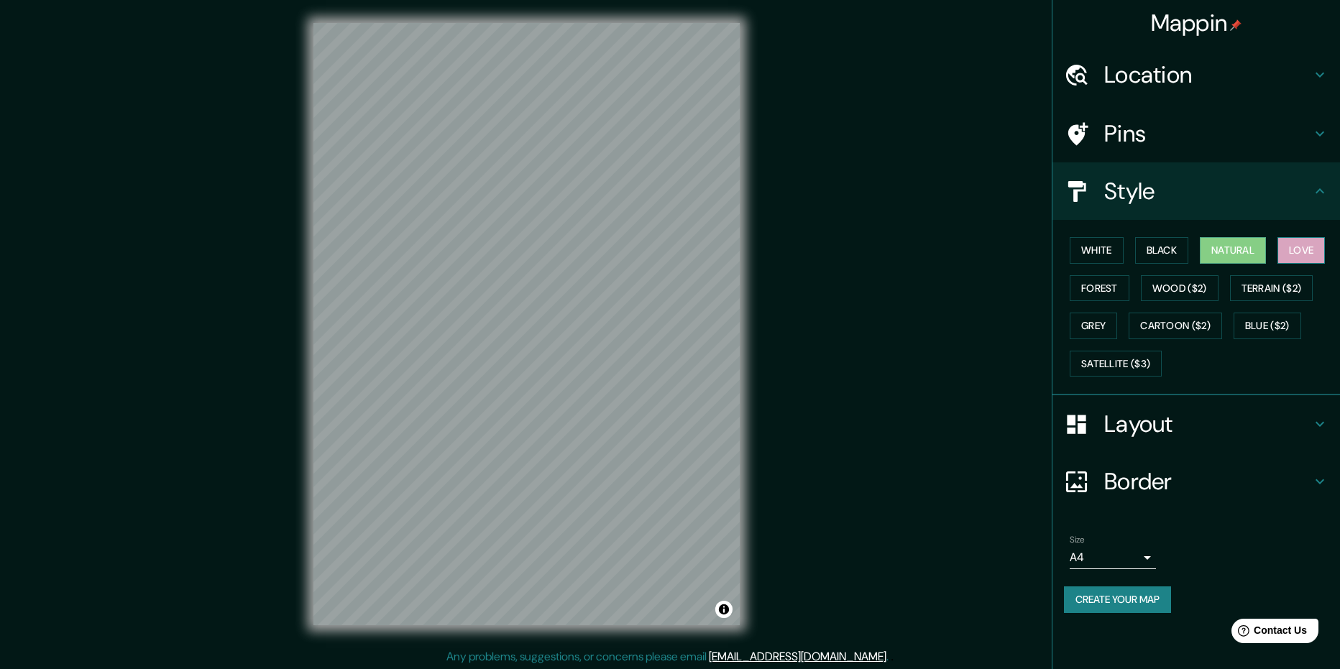
click at [1304, 246] on button "Love" at bounding box center [1301, 250] width 47 height 27
click at [1164, 247] on button "Black" at bounding box center [1162, 250] width 54 height 27
click at [1085, 247] on button "White" at bounding box center [1097, 250] width 54 height 27
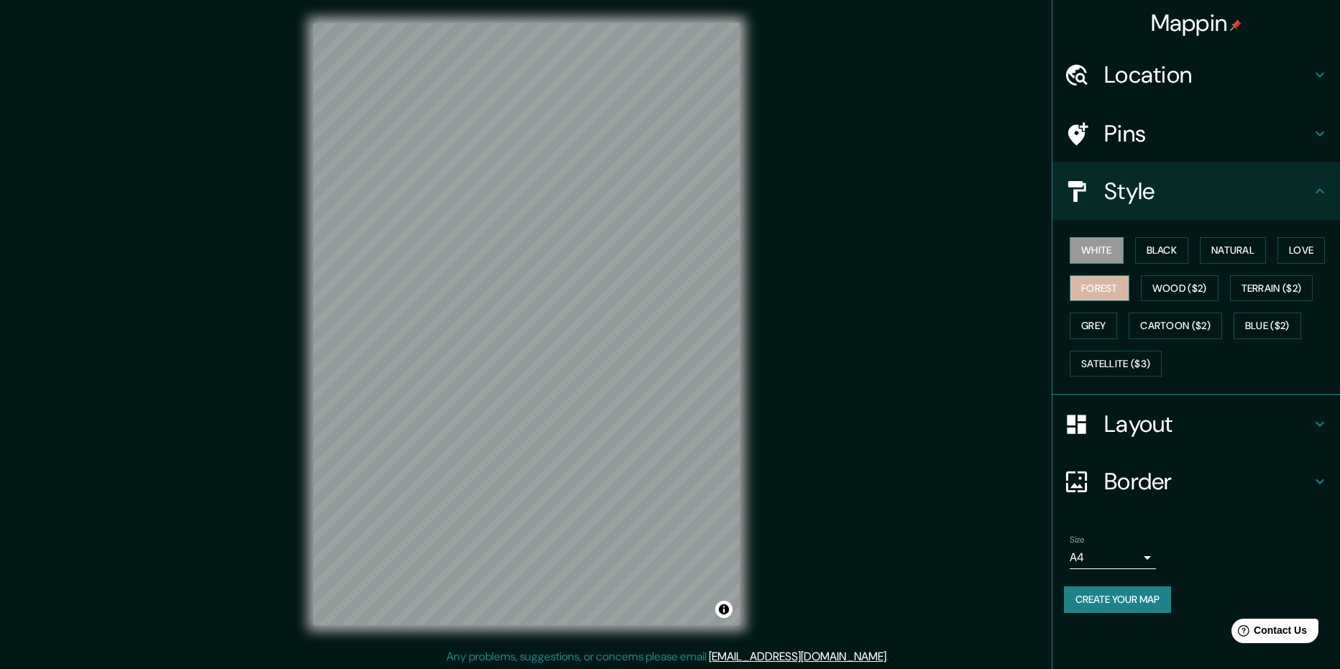
click at [1107, 293] on button "Forest" at bounding box center [1100, 288] width 60 height 27
click at [1192, 291] on button "Wood ($2)" at bounding box center [1180, 288] width 78 height 27
click at [1248, 280] on button "Terrain ($2)" at bounding box center [1271, 288] width 83 height 27
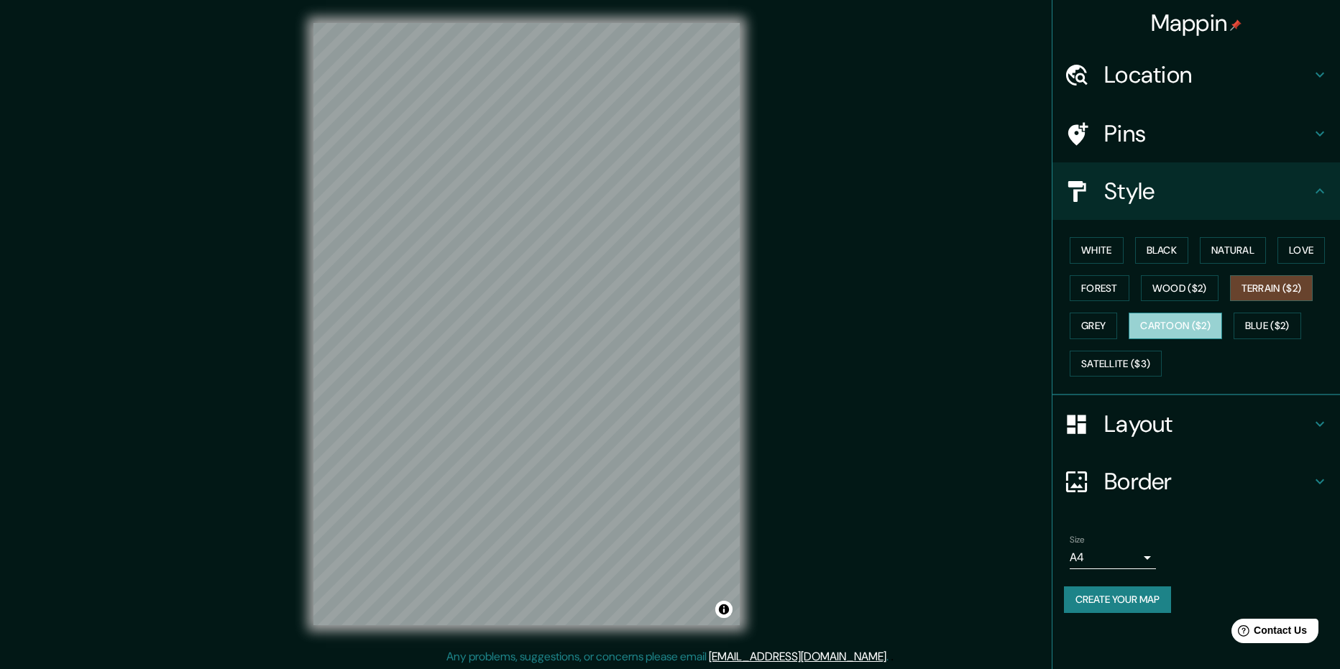
click at [1183, 319] on button "Cartoon ($2)" at bounding box center [1175, 326] width 93 height 27
click at [1097, 323] on button "Grey" at bounding box center [1093, 326] width 47 height 27
drag, startPoint x: 1273, startPoint y: 267, endPoint x: 1304, endPoint y: 245, distance: 38.7
click at [1274, 267] on div "White Black Natural Love Forest Wood ($2) Terrain ($2) Grey Cartoon ($2) Blue (…" at bounding box center [1202, 307] width 276 height 151
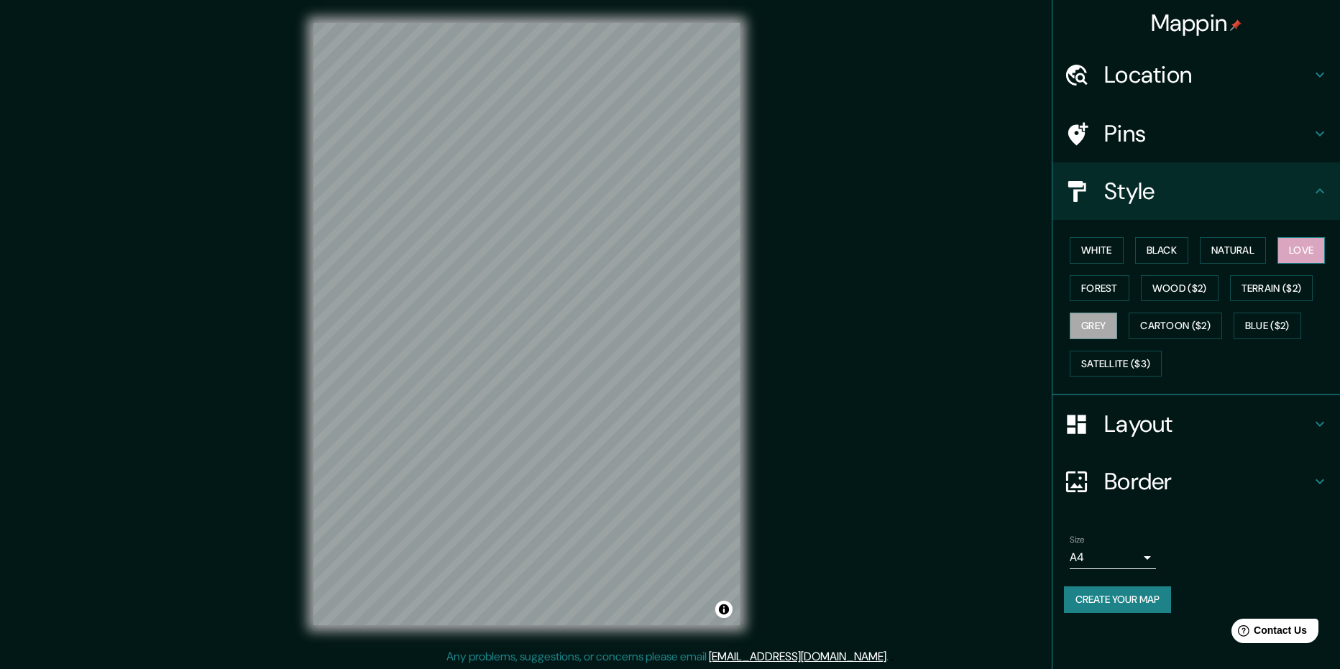
click at [1306, 244] on button "Love" at bounding box center [1301, 250] width 47 height 27
click at [1150, 321] on button "Cartoon ($2)" at bounding box center [1175, 326] width 93 height 27
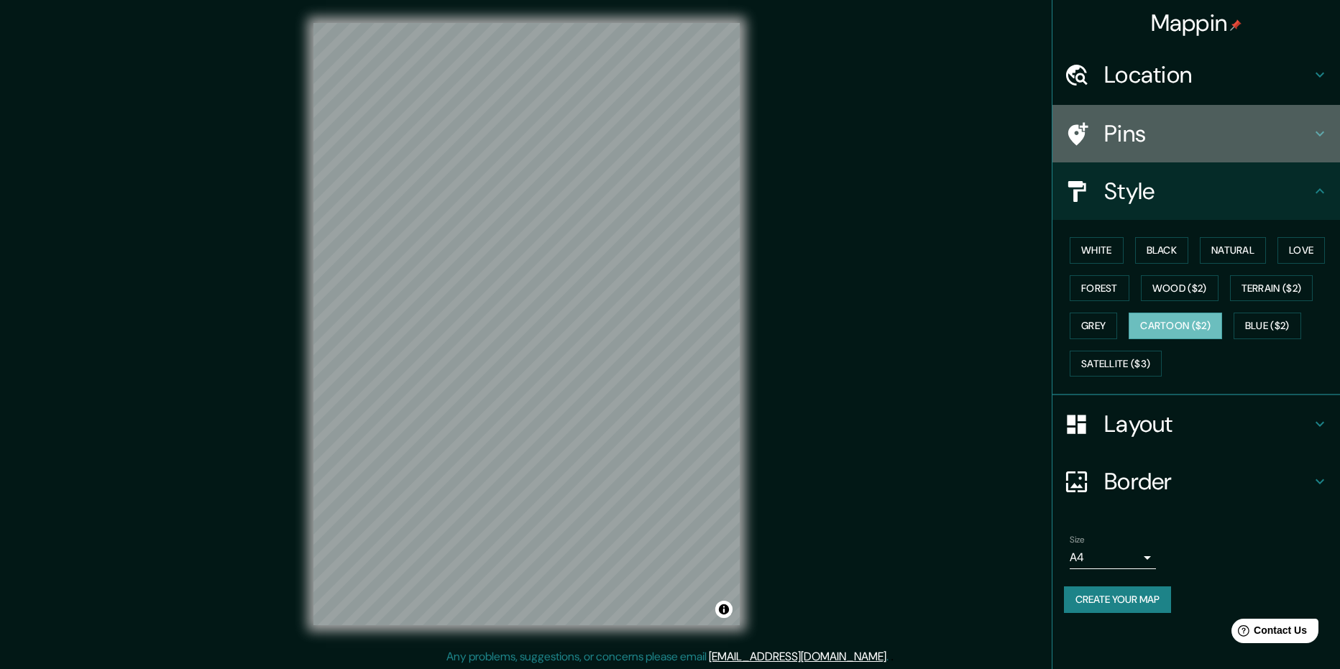
click at [1155, 141] on h4 "Pins" at bounding box center [1207, 133] width 207 height 29
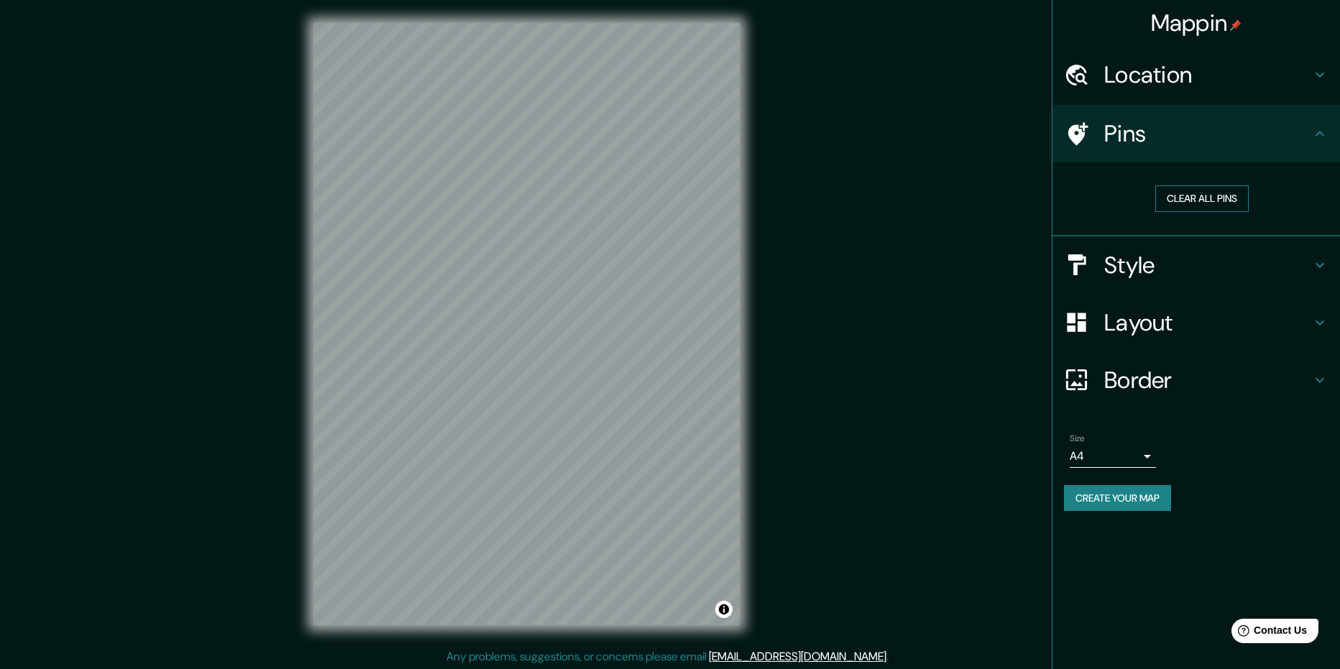
click at [1191, 198] on button "Clear all pins" at bounding box center [1201, 199] width 93 height 27
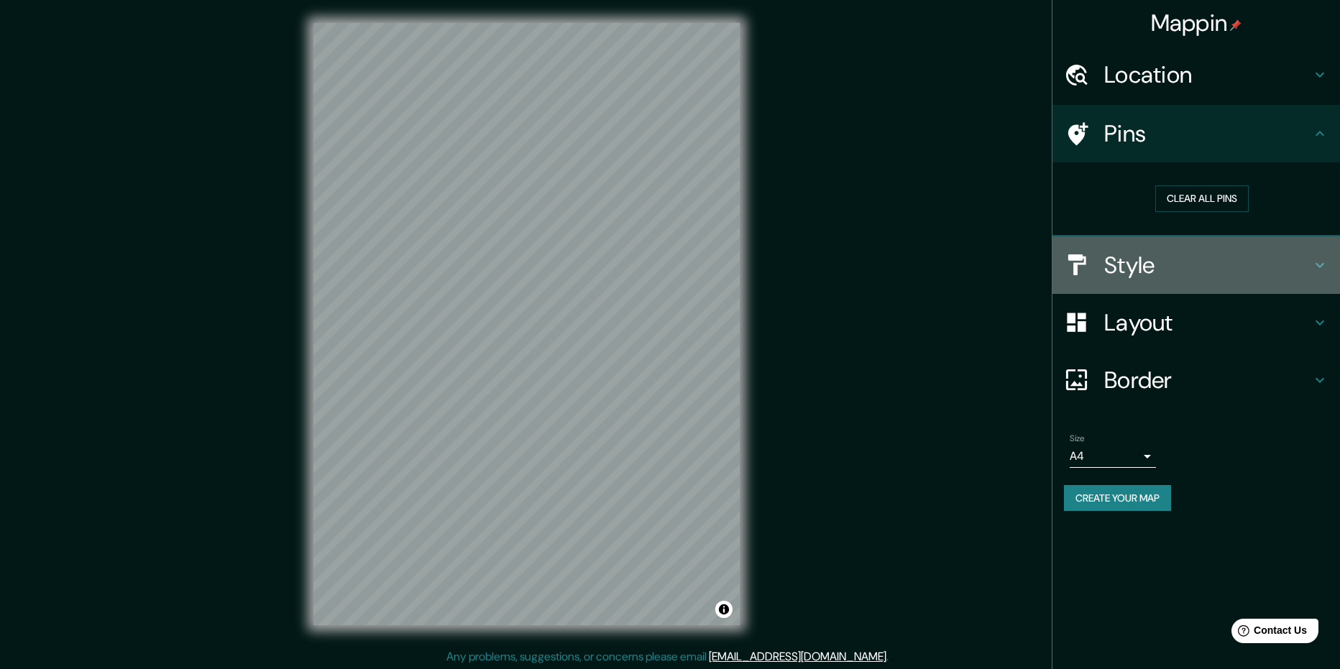
click at [1158, 262] on h4 "Style" at bounding box center [1207, 265] width 207 height 29
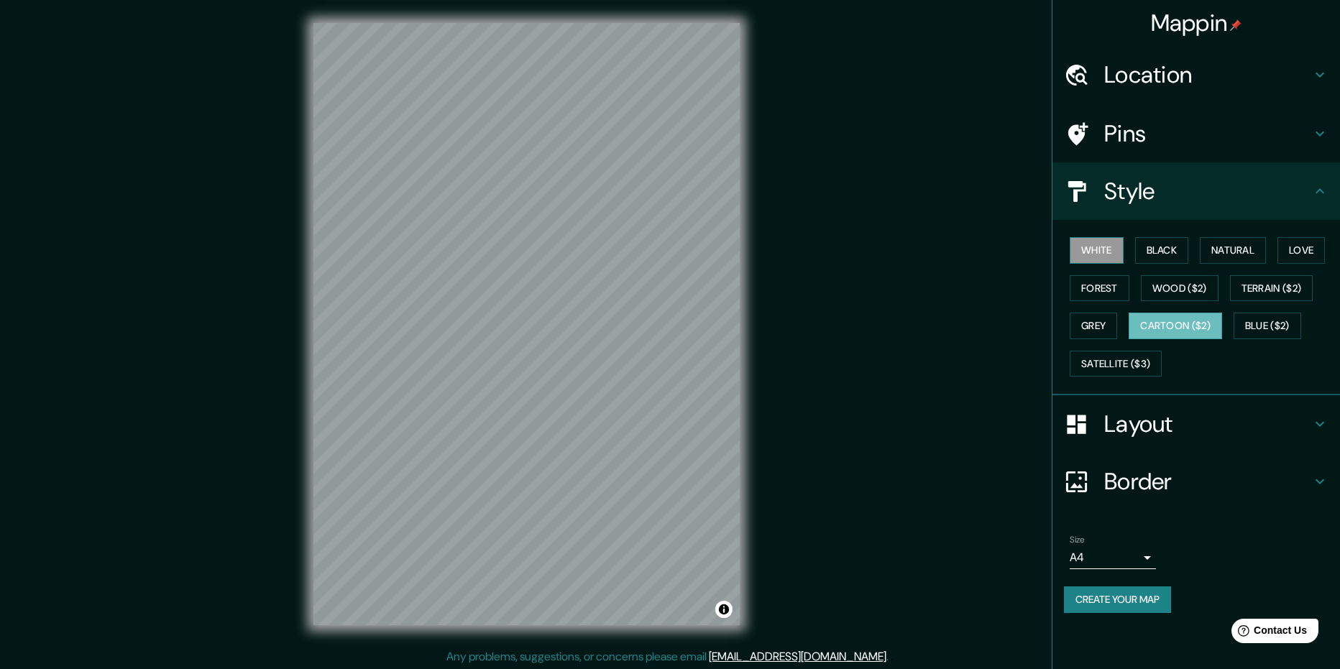
click at [1096, 251] on button "White" at bounding box center [1097, 250] width 54 height 27
click at [1106, 287] on button "Forest" at bounding box center [1100, 288] width 60 height 27
click at [1111, 314] on button "Grey" at bounding box center [1093, 326] width 47 height 27
click at [1116, 345] on div "White Black Natural Love Forest Wood ($2) Terrain ($2) Grey Cartoon ($2) Blue (…" at bounding box center [1202, 307] width 276 height 151
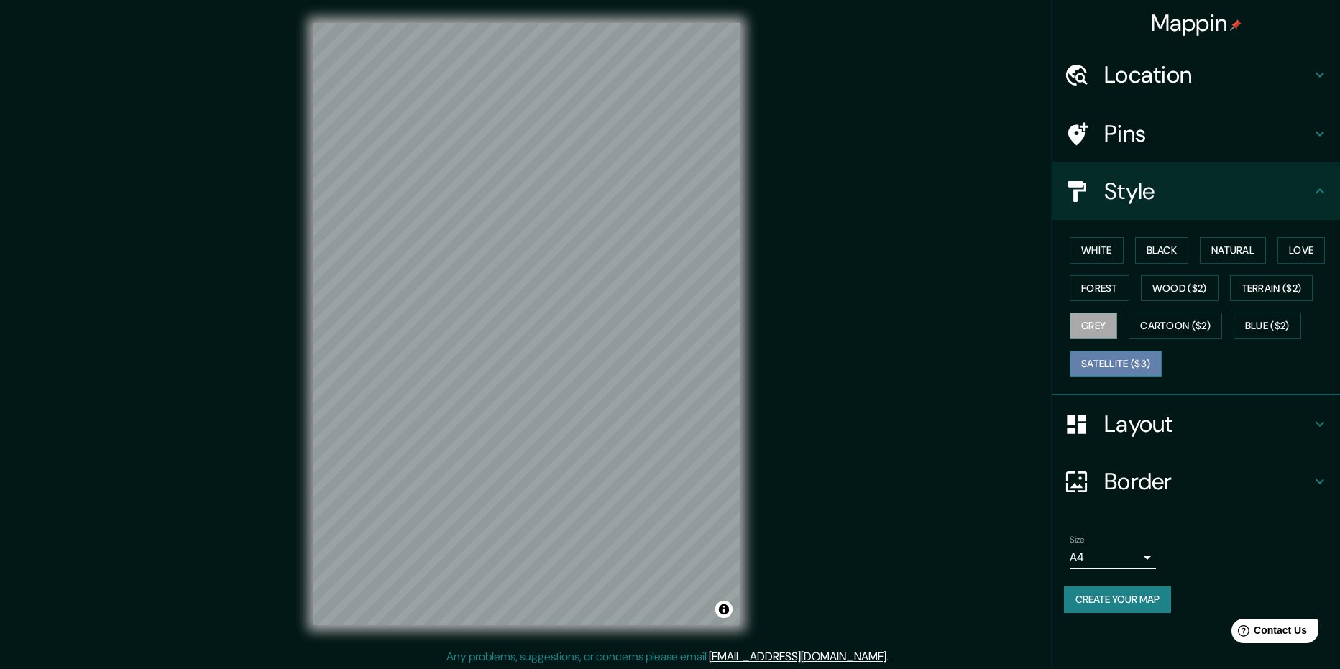
click at [1122, 362] on button "Satellite ($3)" at bounding box center [1116, 364] width 92 height 27
click at [1170, 313] on button "Cartoon ($2)" at bounding box center [1175, 326] width 93 height 27
click at [1089, 332] on button "Grey" at bounding box center [1093, 326] width 47 height 27
click at [1179, 331] on button "Cartoon ($2)" at bounding box center [1175, 326] width 93 height 27
click at [1102, 329] on button "Grey" at bounding box center [1093, 326] width 47 height 27
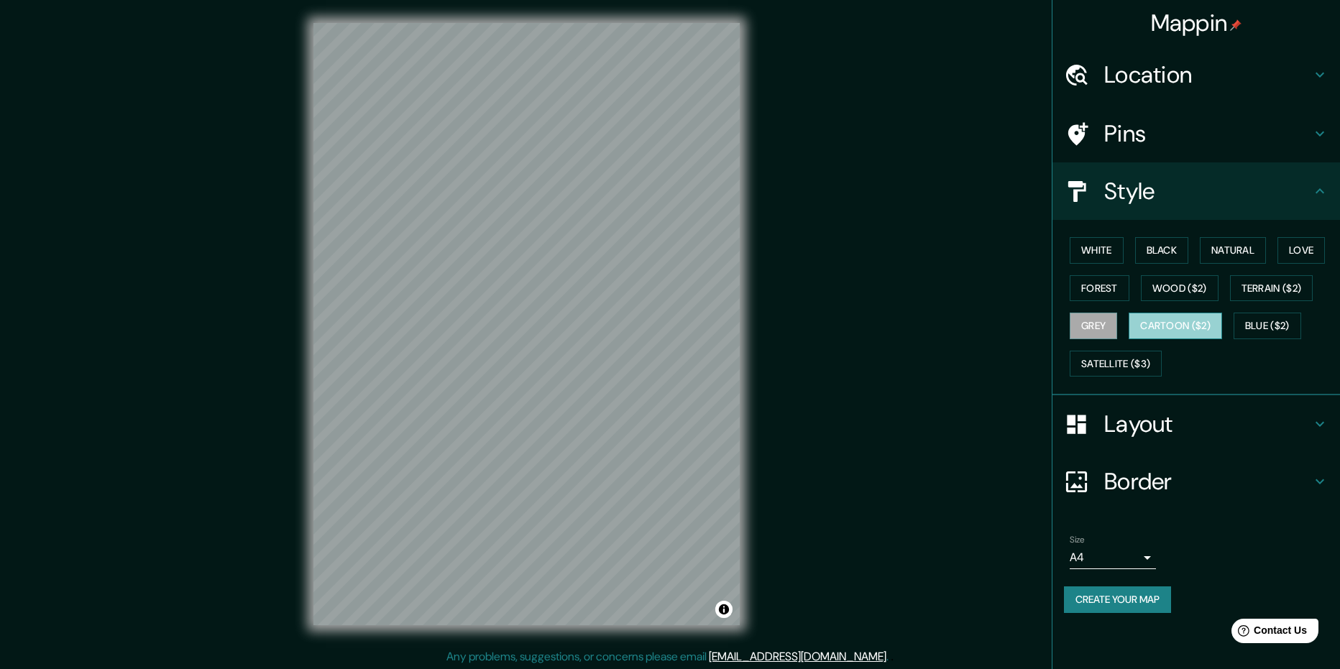
click at [1174, 319] on button "Cartoon ($2)" at bounding box center [1175, 326] width 93 height 27
